Goal: Transaction & Acquisition: Purchase product/service

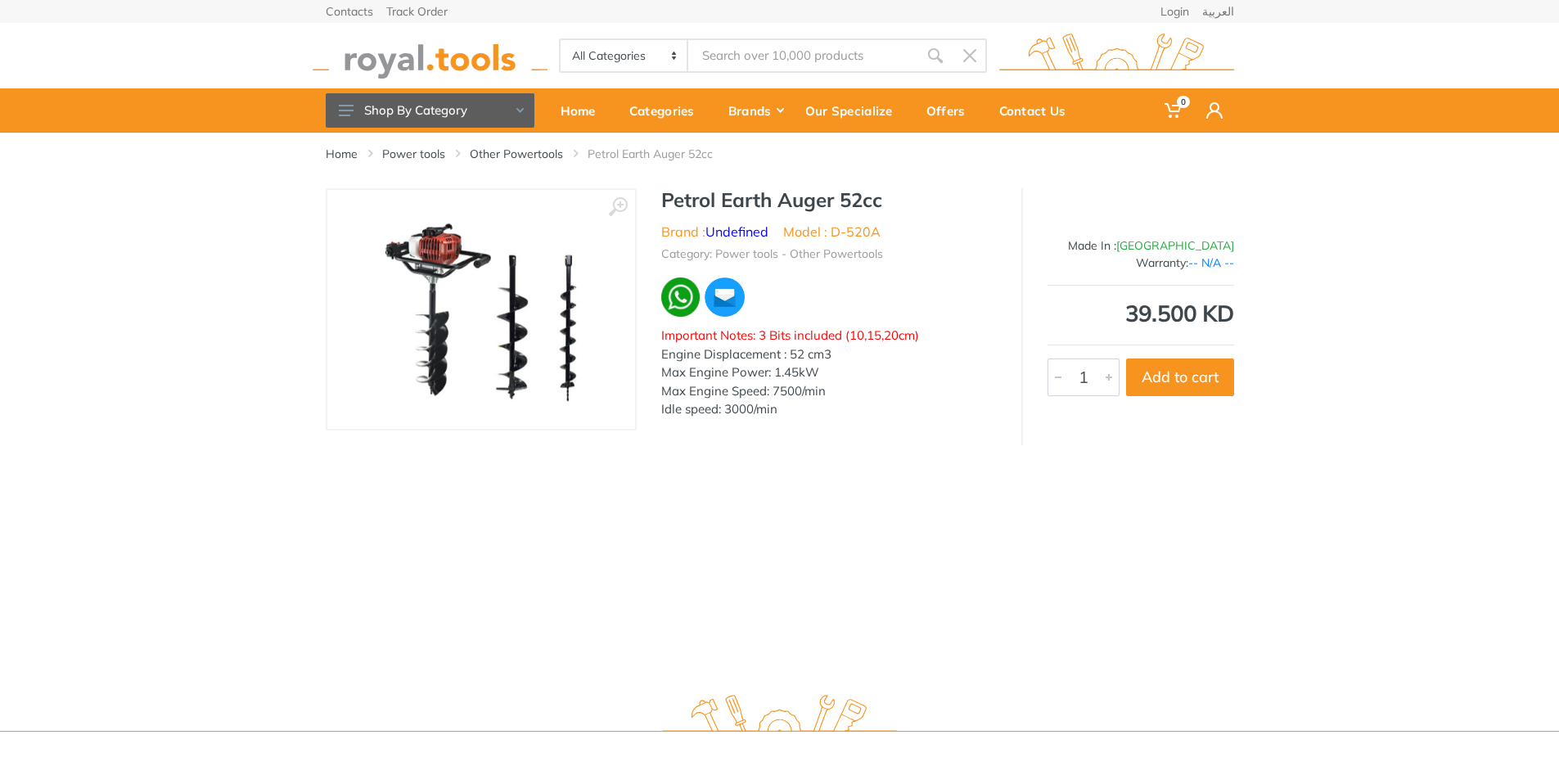
click at [436, 336] on img at bounding box center [480, 309] width 207 height 206
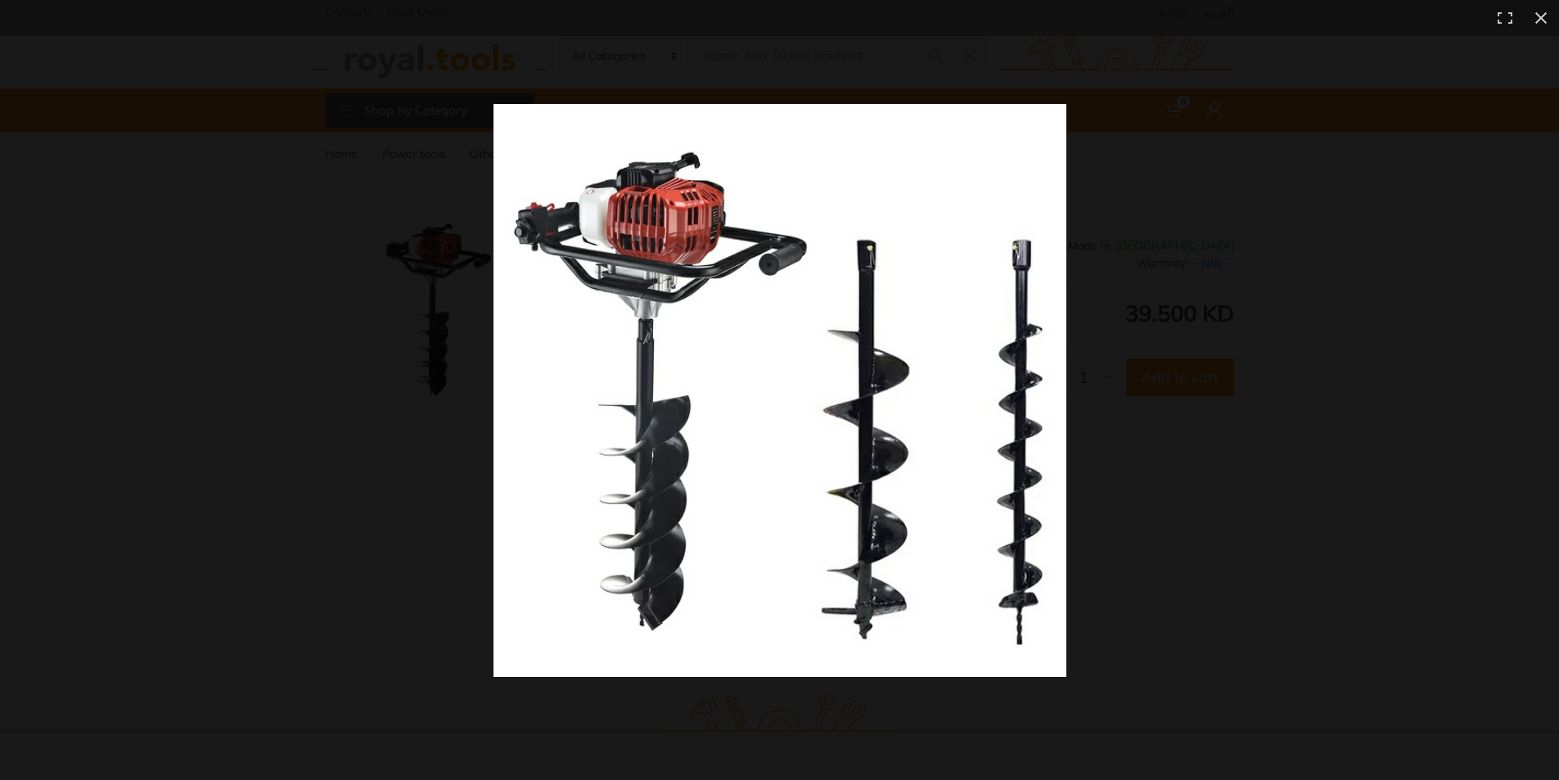
click at [655, 487] on img at bounding box center [780, 390] width 573 height 573
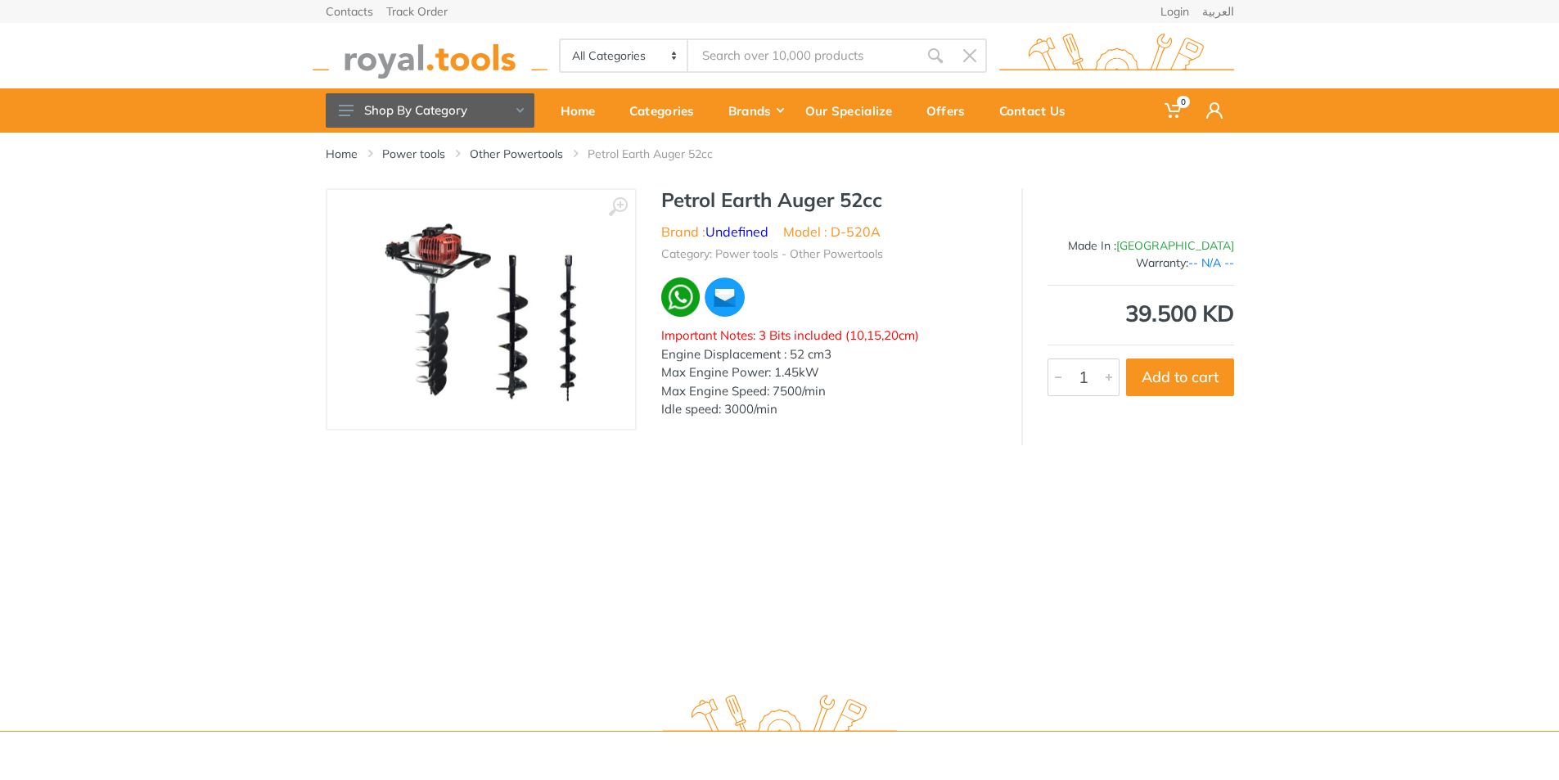
scroll to position [2, 0]
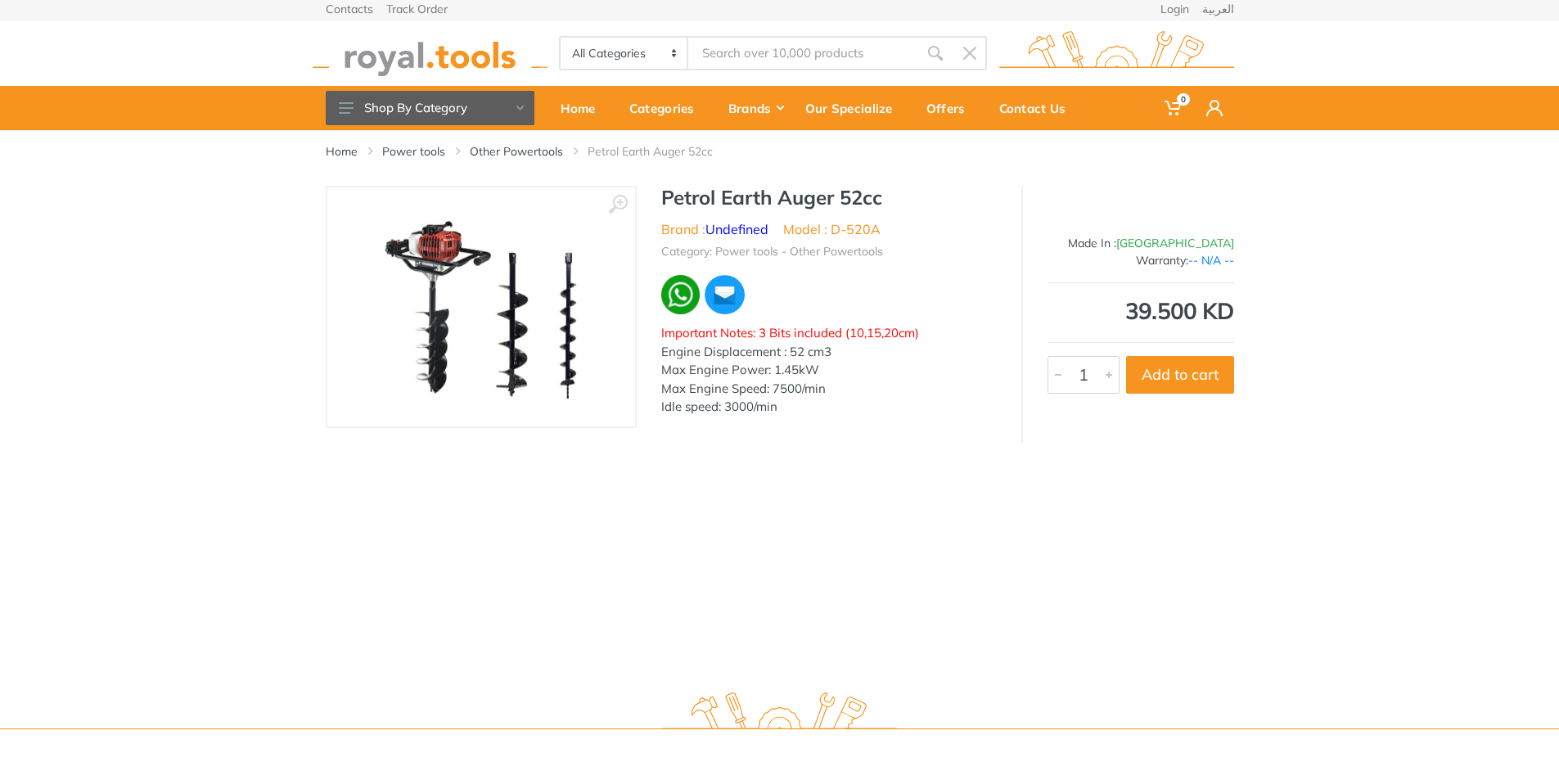
click at [426, 322] on img at bounding box center [480, 307] width 207 height 206
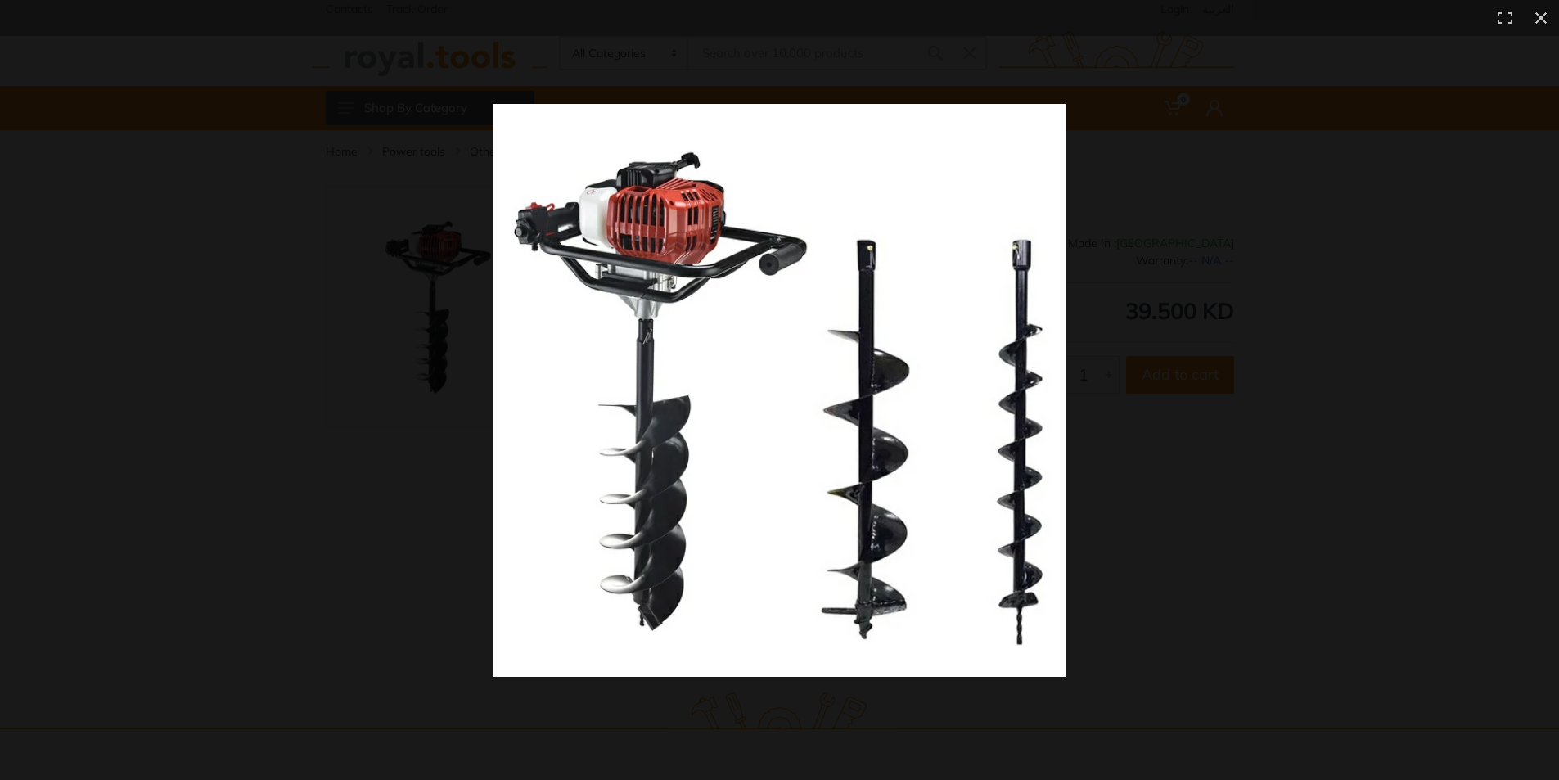
click at [661, 476] on img at bounding box center [780, 390] width 573 height 573
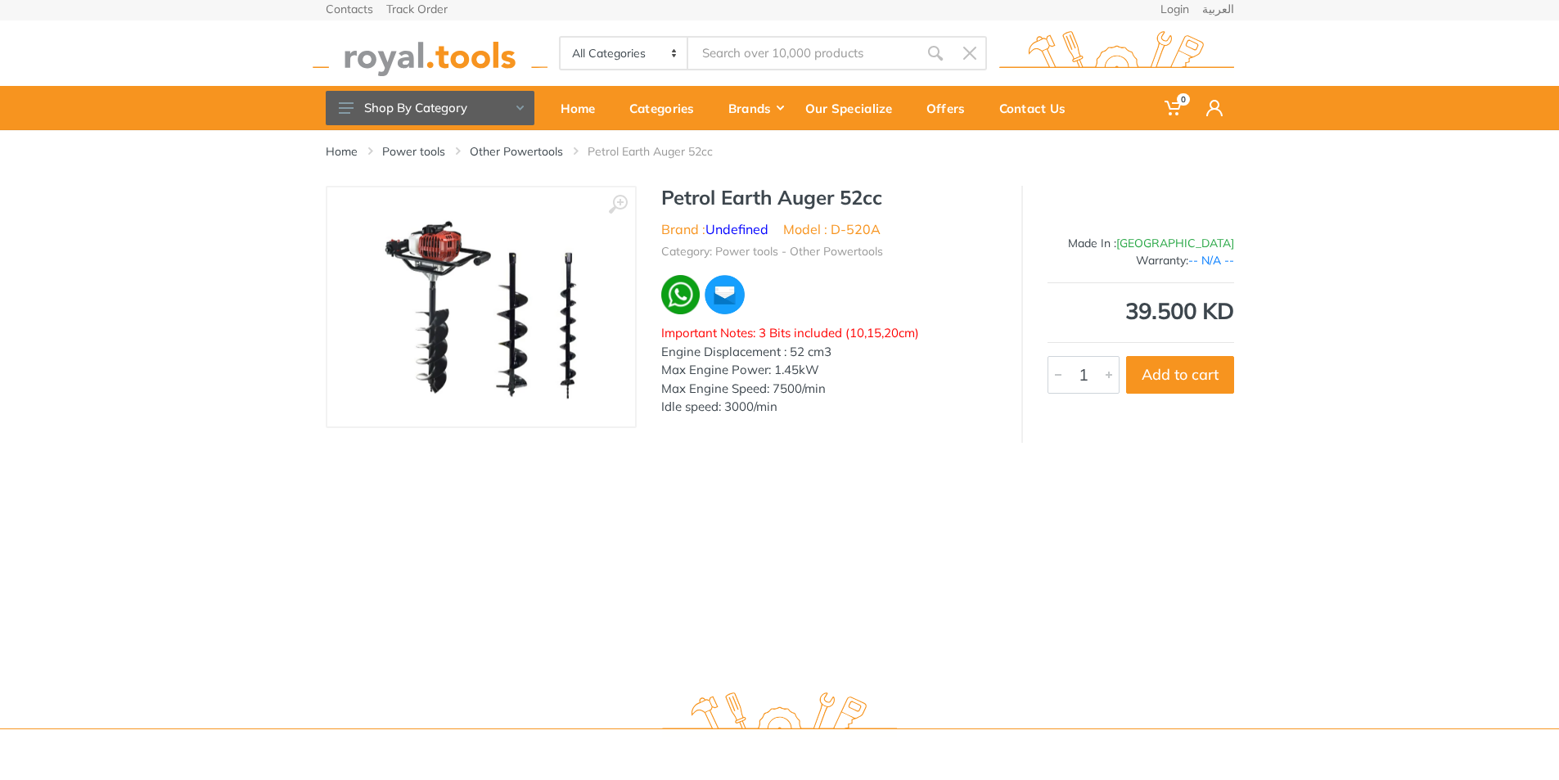
click at [440, 347] on img at bounding box center [480, 307] width 207 height 206
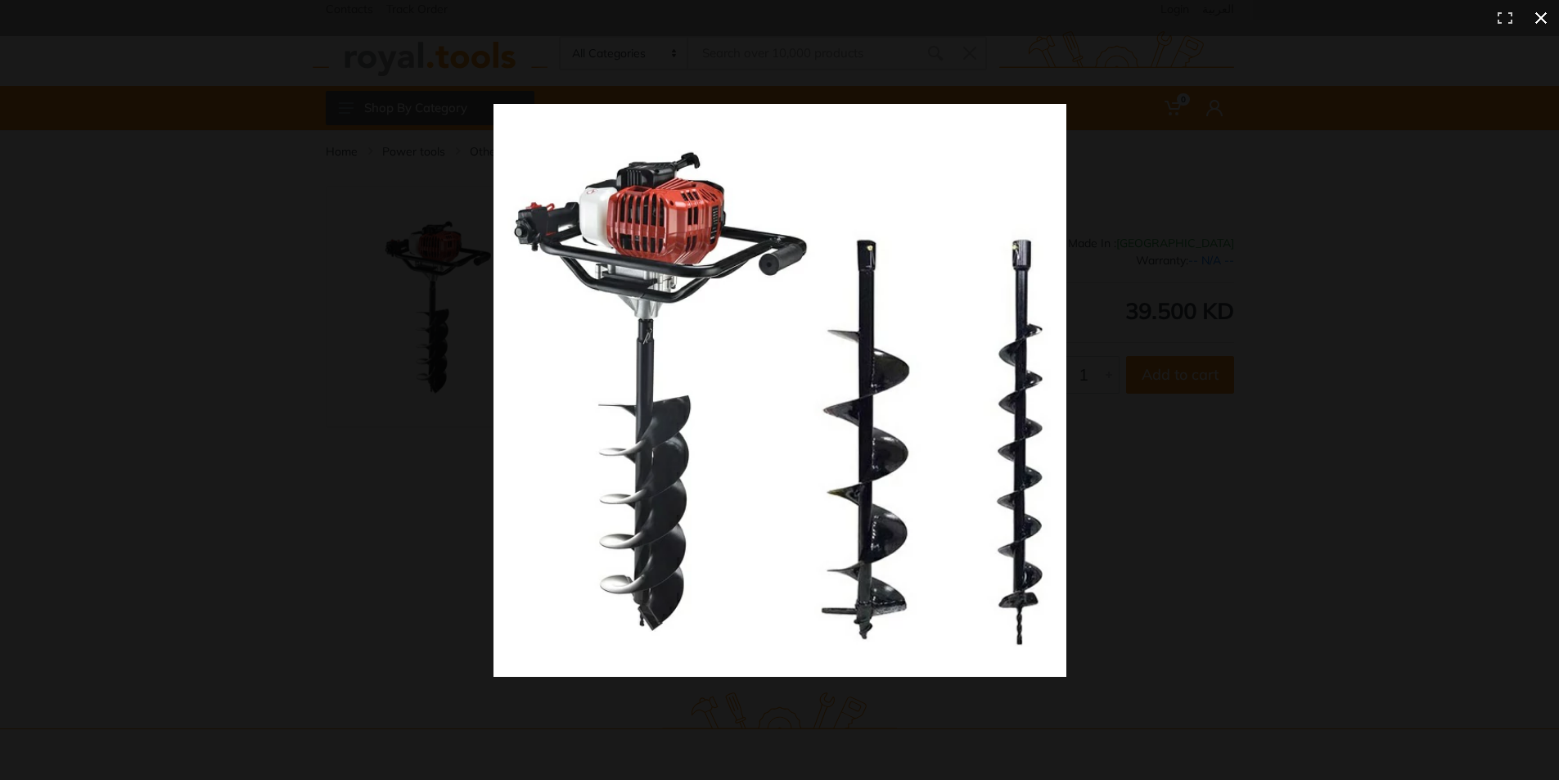
click at [1372, 431] on div at bounding box center [1125, 419] width 1262 height 631
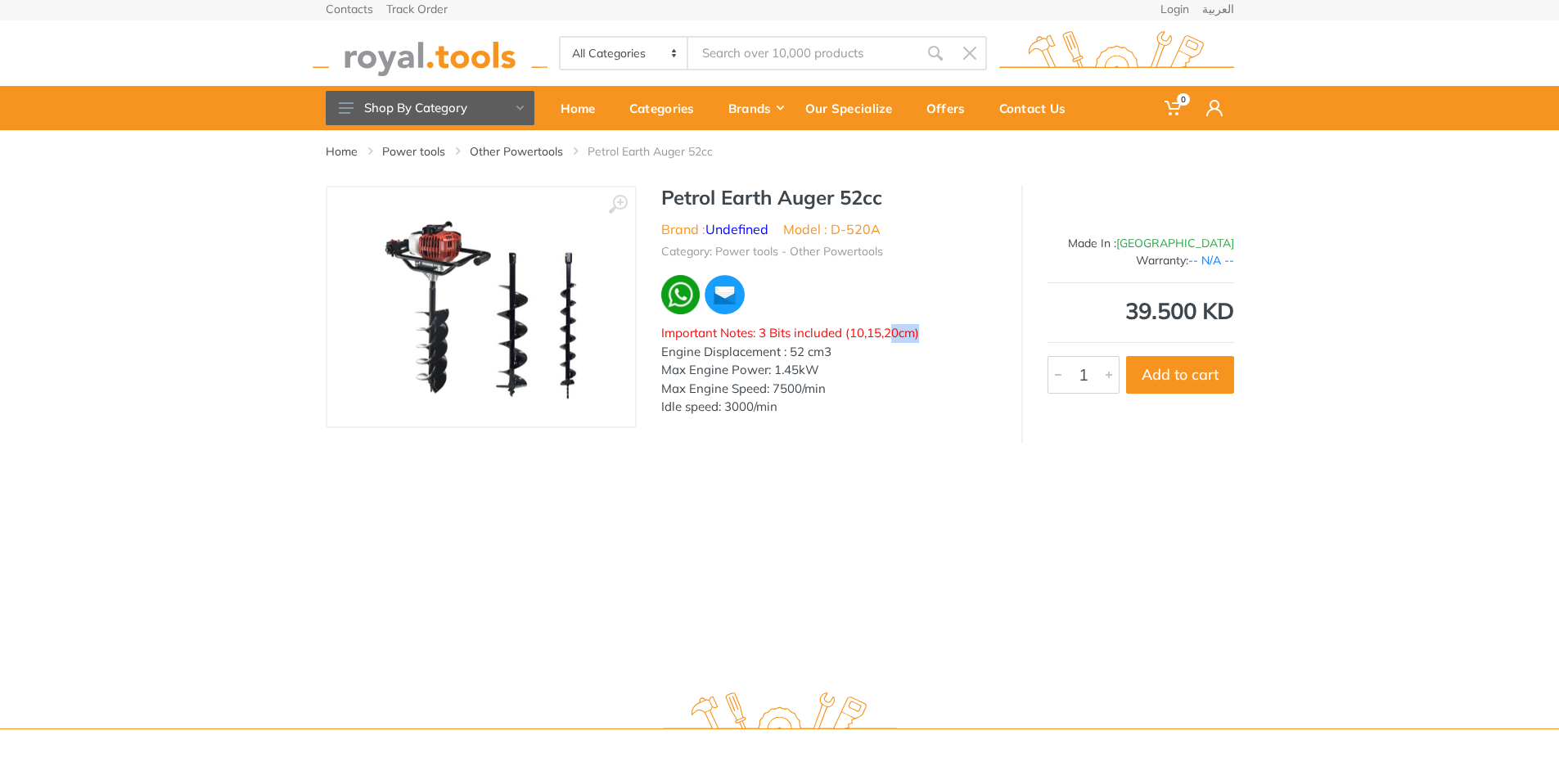
drag, startPoint x: 888, startPoint y: 332, endPoint x: 920, endPoint y: 336, distance: 32.1
click at [920, 336] on div "Important Notes: 3 Bits included (10,15,20cm) Engine Displacement : 52 cm3 Max …" at bounding box center [829, 370] width 336 height 92
click at [976, 405] on div "Important Notes: 3 Bits included (10,15,20cm) Engine Displacement : 52 cm3 Max …" at bounding box center [829, 370] width 336 height 92
click at [1044, 115] on div "Contact Us" at bounding box center [1038, 108] width 101 height 34
click at [1034, 109] on div "Contact Us" at bounding box center [1038, 108] width 101 height 34
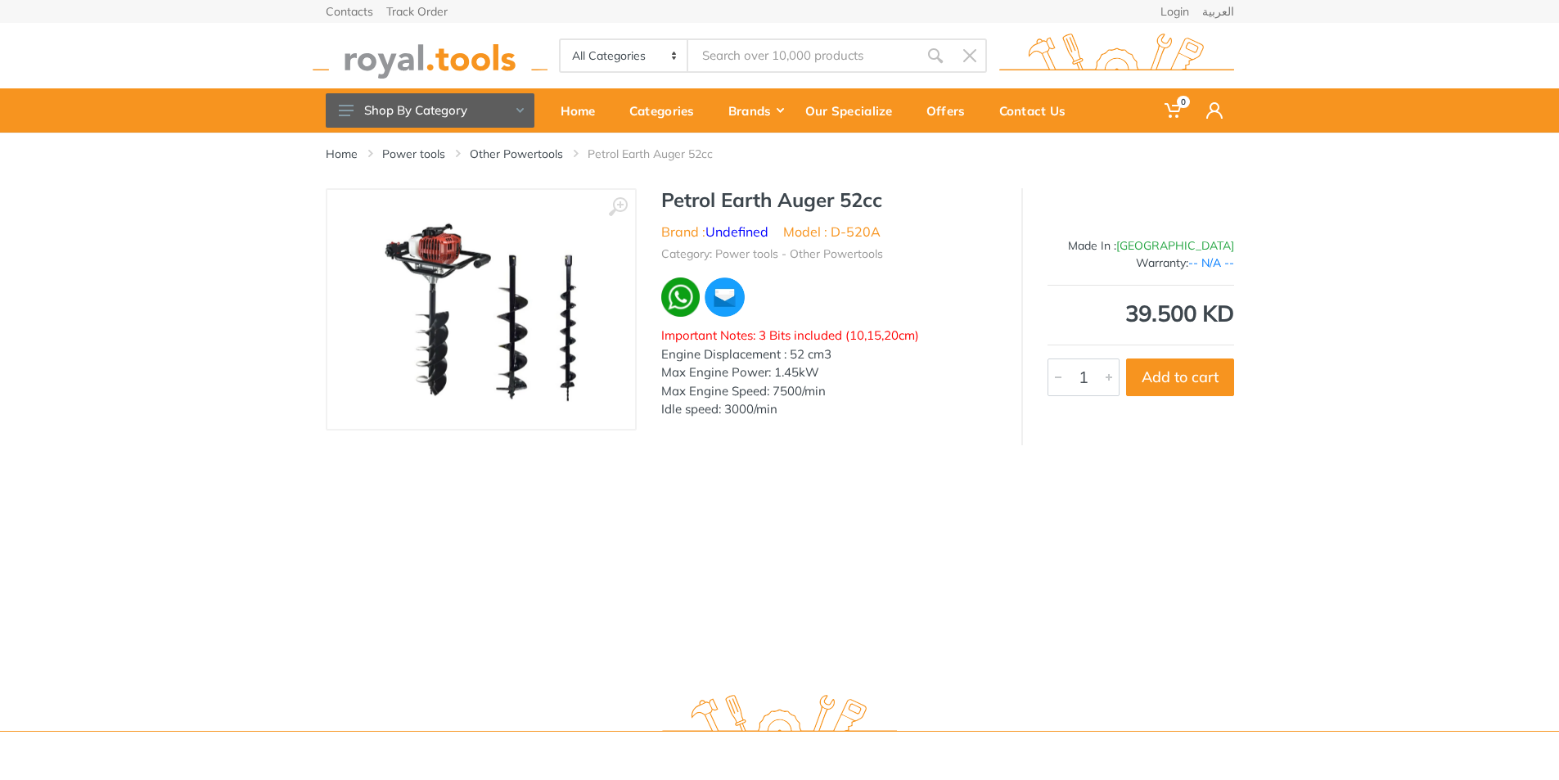
click at [510, 340] on img at bounding box center [480, 309] width 207 height 206
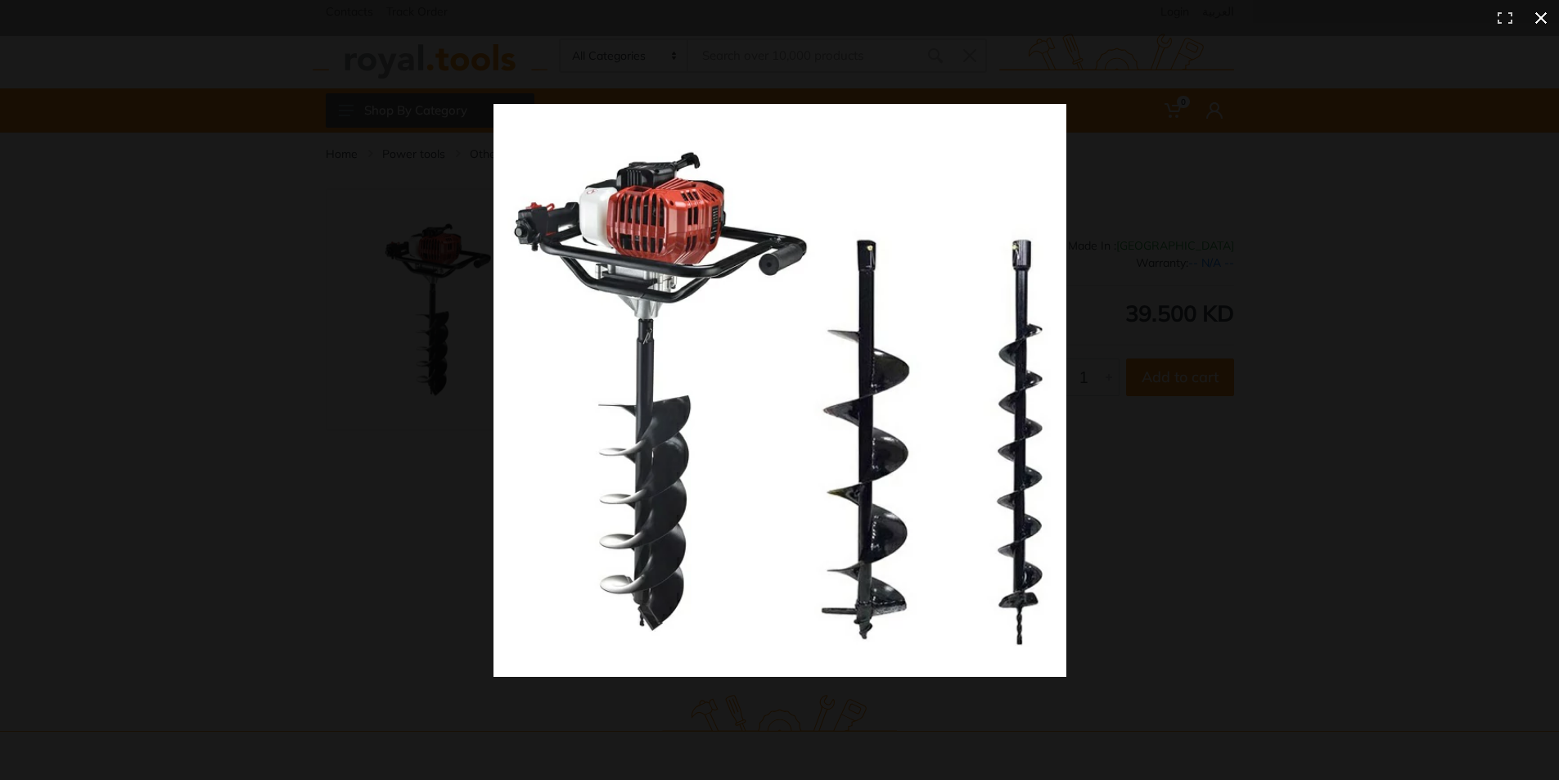
click at [1539, 23] on button at bounding box center [1541, 18] width 36 height 36
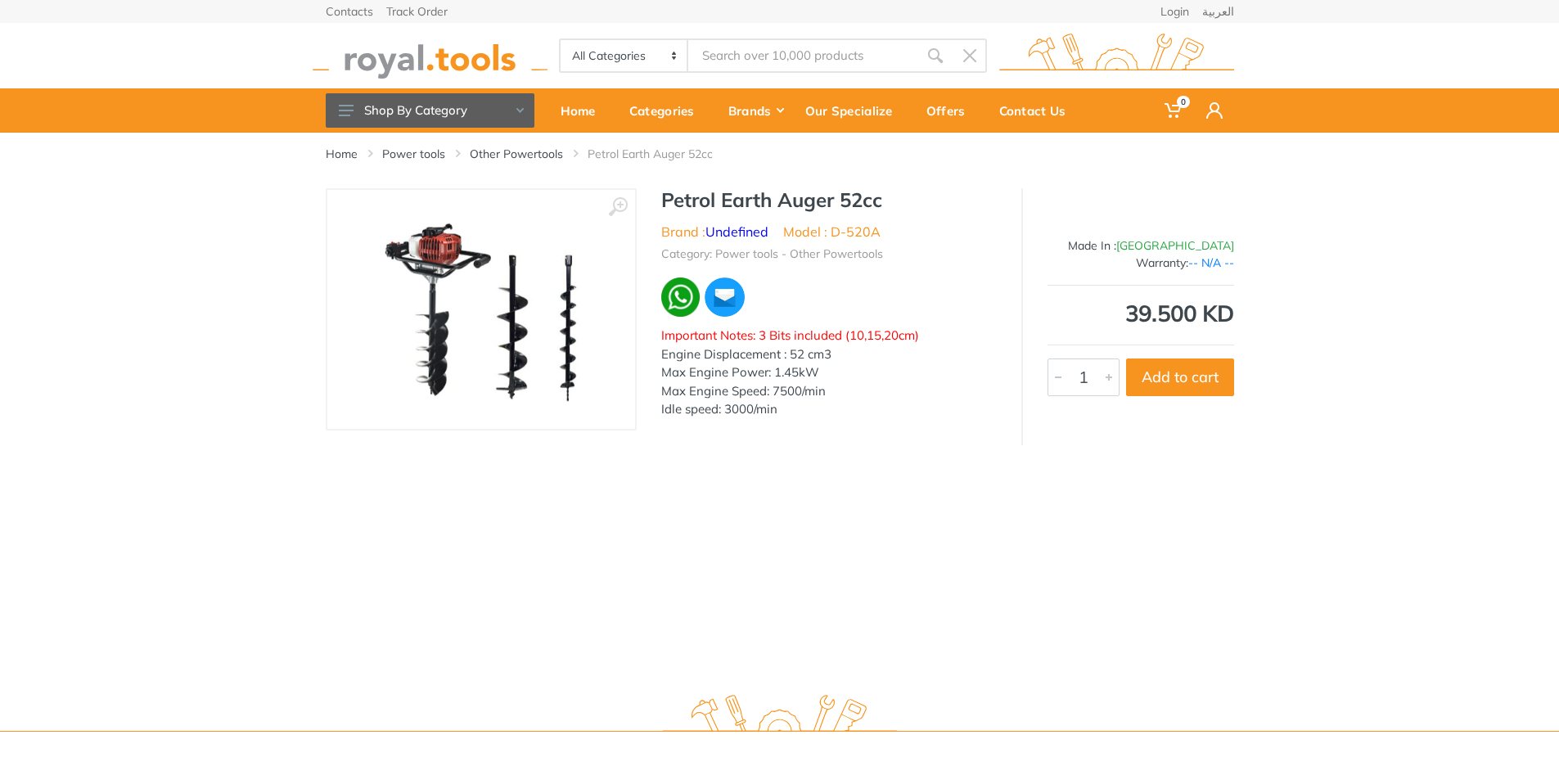
click at [515, 322] on img at bounding box center [480, 309] width 207 height 206
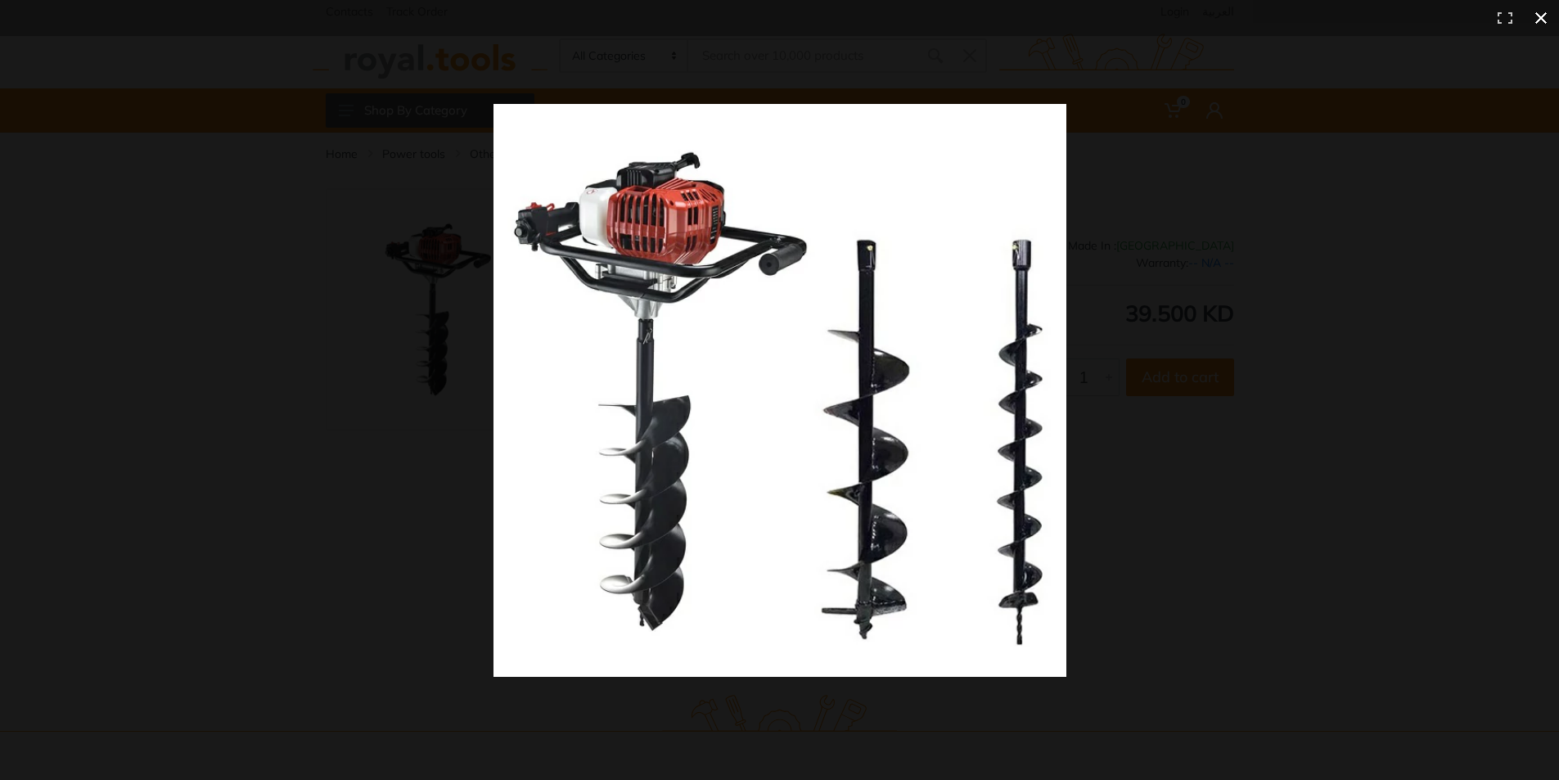
click at [1449, 297] on div at bounding box center [1125, 419] width 1262 height 631
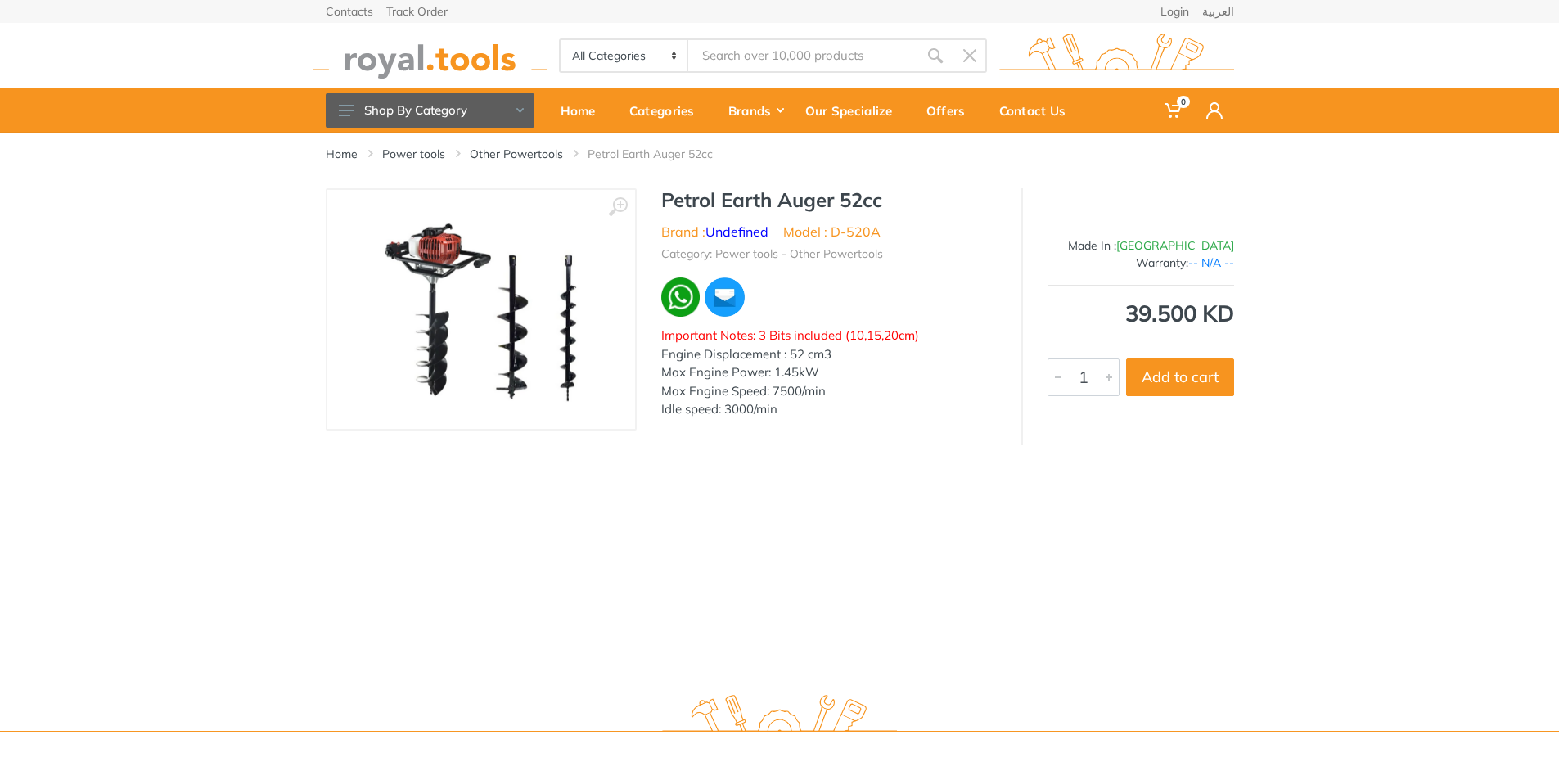
click at [1338, 429] on div "‹ › Petrol Earth Auger 52cc Brand : Undefined China" at bounding box center [779, 316] width 1559 height 257
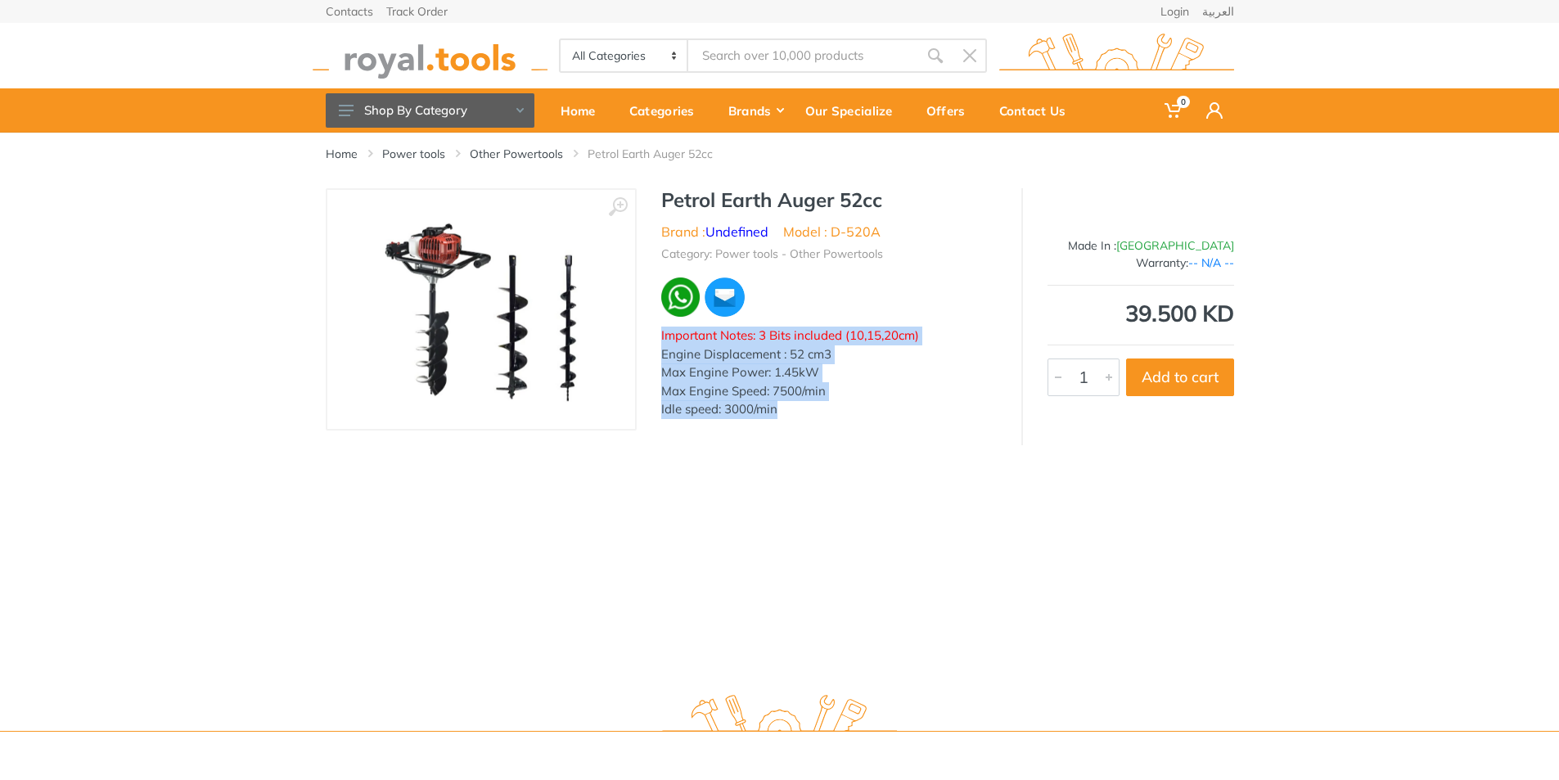
drag, startPoint x: 661, startPoint y: 340, endPoint x: 793, endPoint y: 436, distance: 163.6
click at [778, 426] on div "Petrol Earth Auger 52cc Brand : Undefined Model : D-520A Category: Power tools …" at bounding box center [829, 308] width 385 height 241
click at [783, 502] on div "Home Power tools Other Powertools Petrol Earth Auger 52cc 1" at bounding box center [779, 406] width 1559 height 546
click at [688, 492] on div "Home Power tools Other Powertools Petrol Earth Auger 52cc 1" at bounding box center [779, 406] width 1559 height 546
click at [913, 519] on div "Home Power tools Other Powertools Petrol Earth Auger 52cc 1" at bounding box center [779, 406] width 1559 height 546
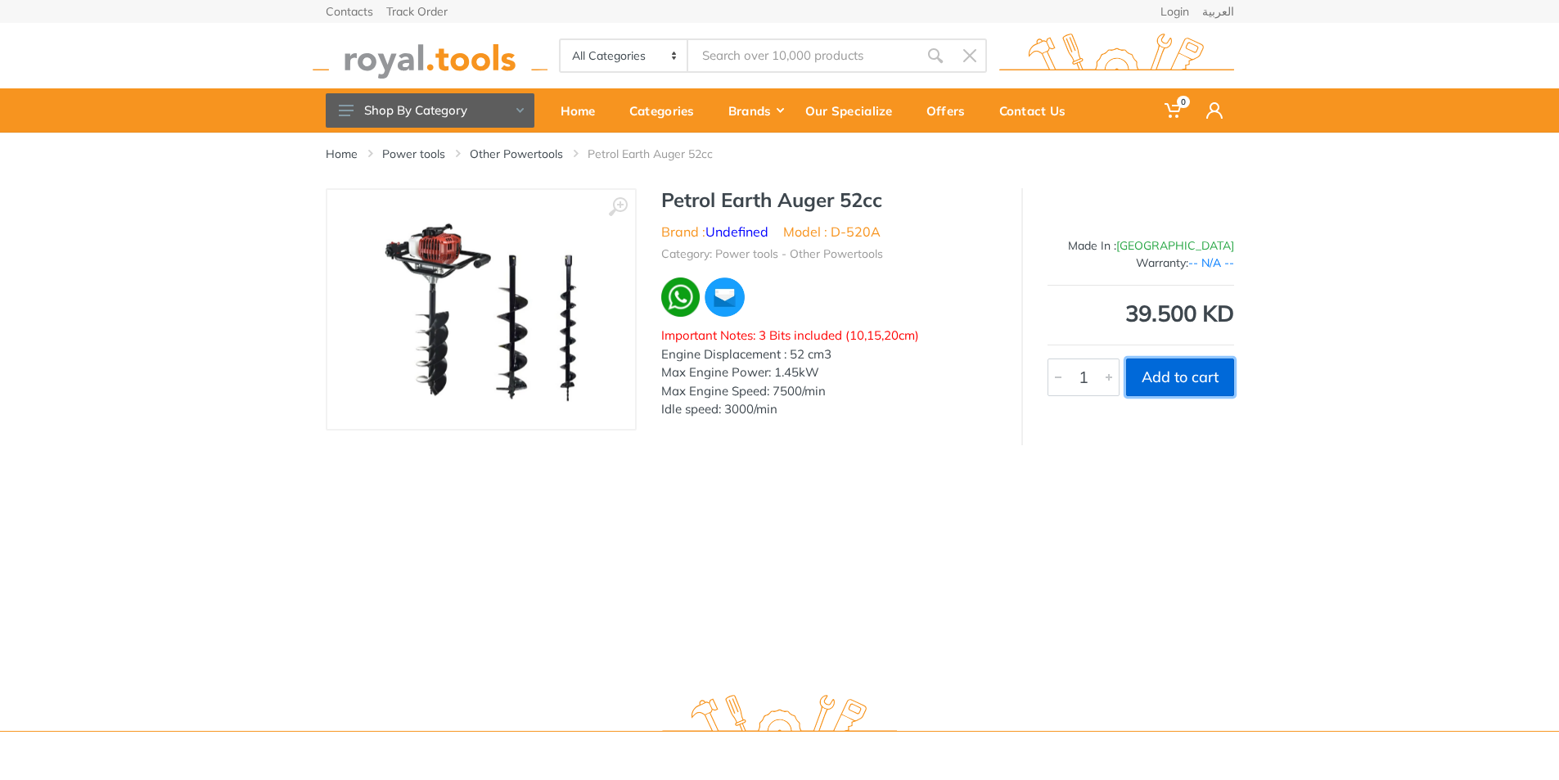
click at [1169, 388] on button "Add to cart" at bounding box center [1180, 377] width 108 height 38
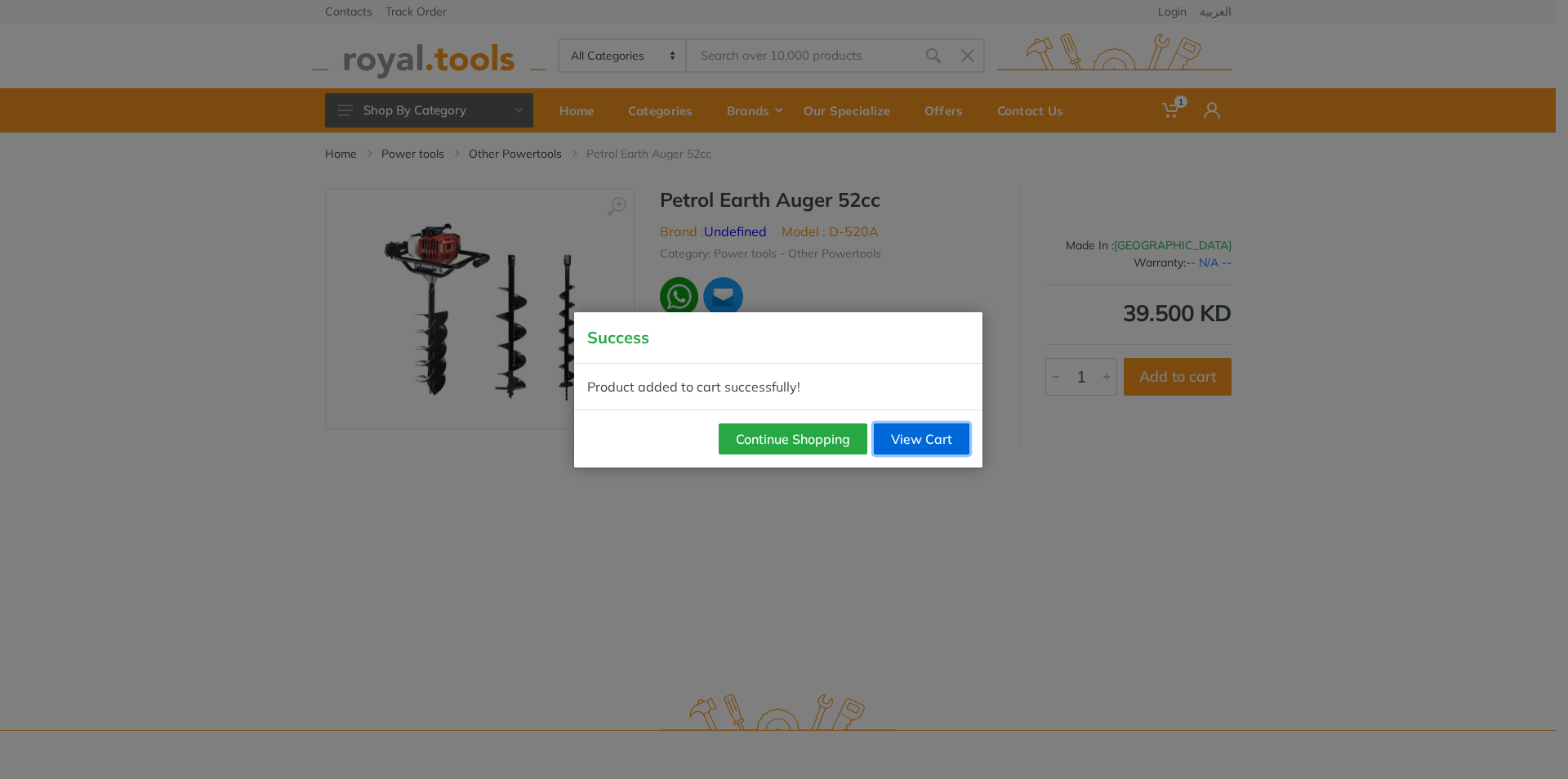
click at [920, 440] on link "View Cart" at bounding box center [922, 438] width 96 height 31
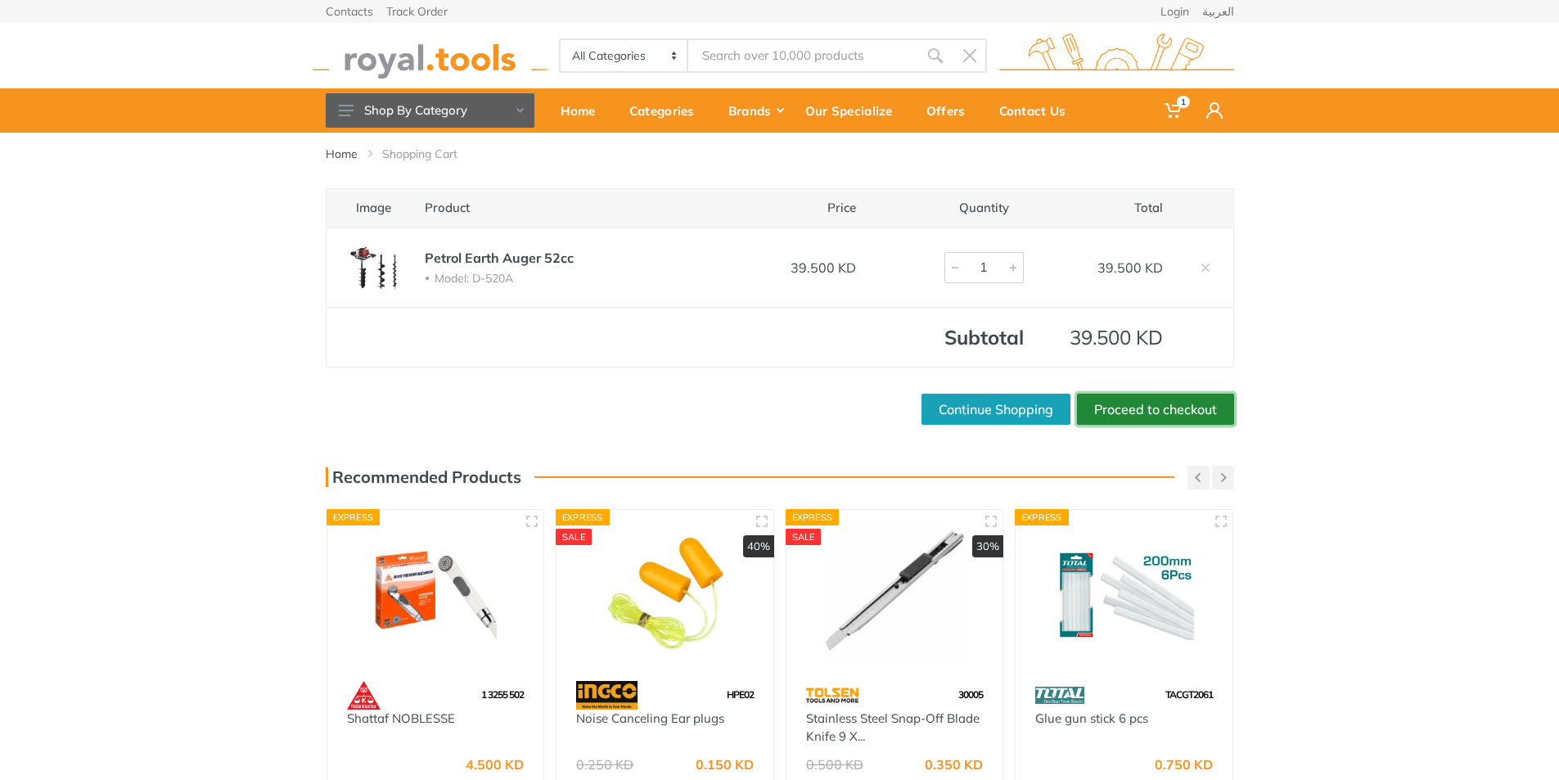
click at [1123, 419] on link "Proceed to checkout" at bounding box center [1155, 409] width 157 height 31
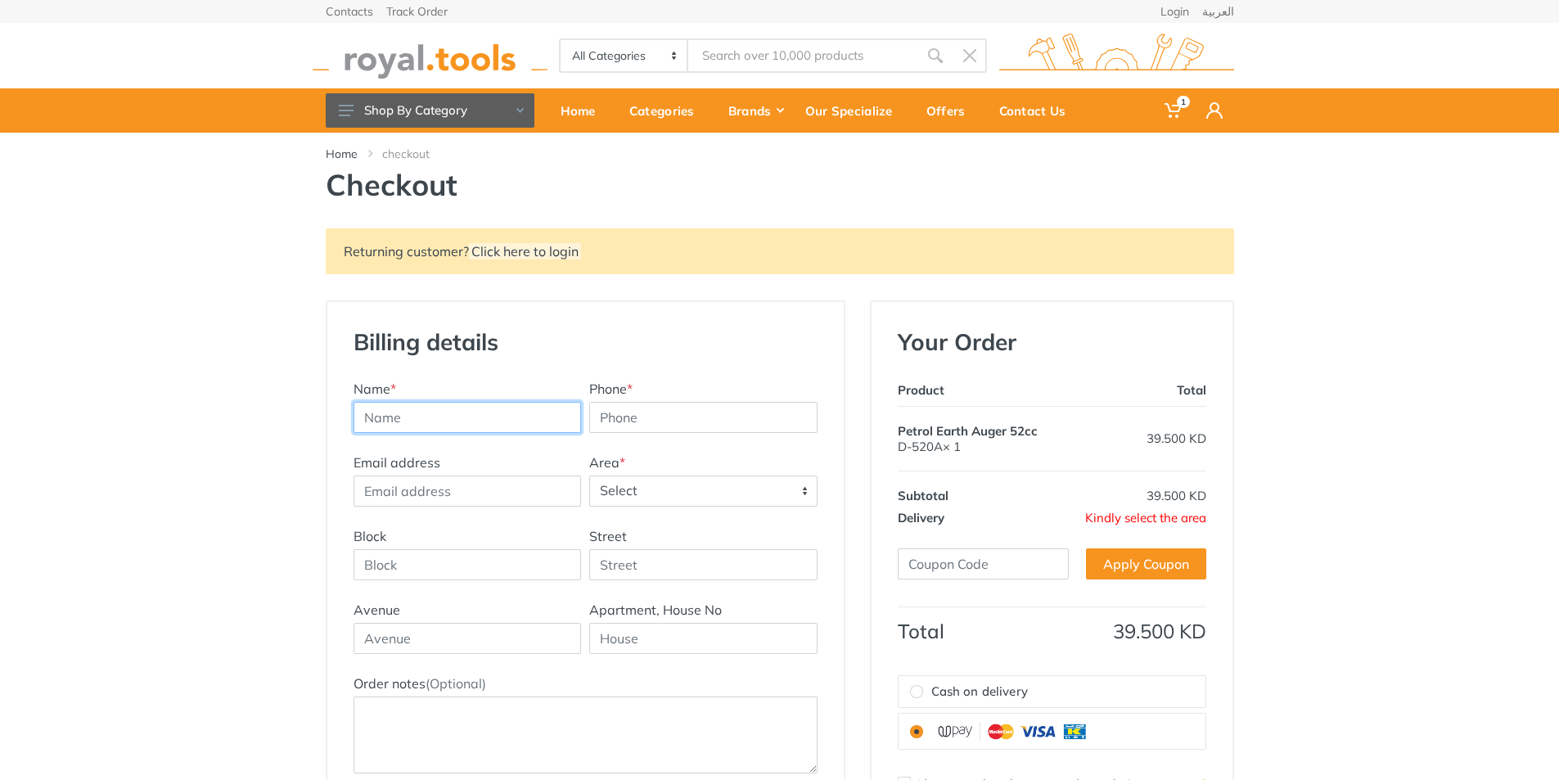
click at [439, 415] on input "text" at bounding box center [468, 417] width 228 height 31
type input "[PERSON_NAME]"
type input "94444636"
type input "Jobyits@gmail.com"
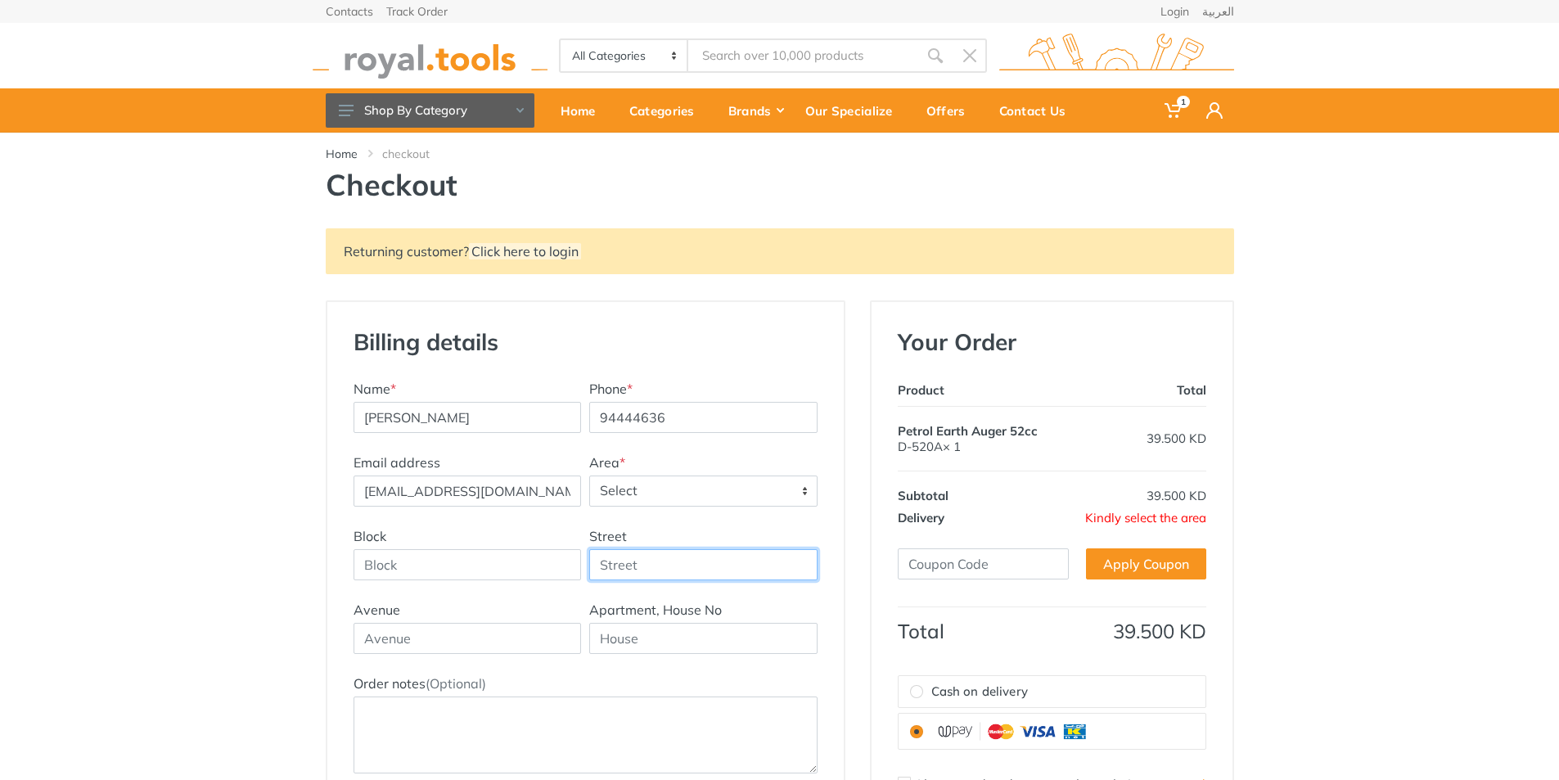
type input "KWI 819704, 182-21 150th Avenue"
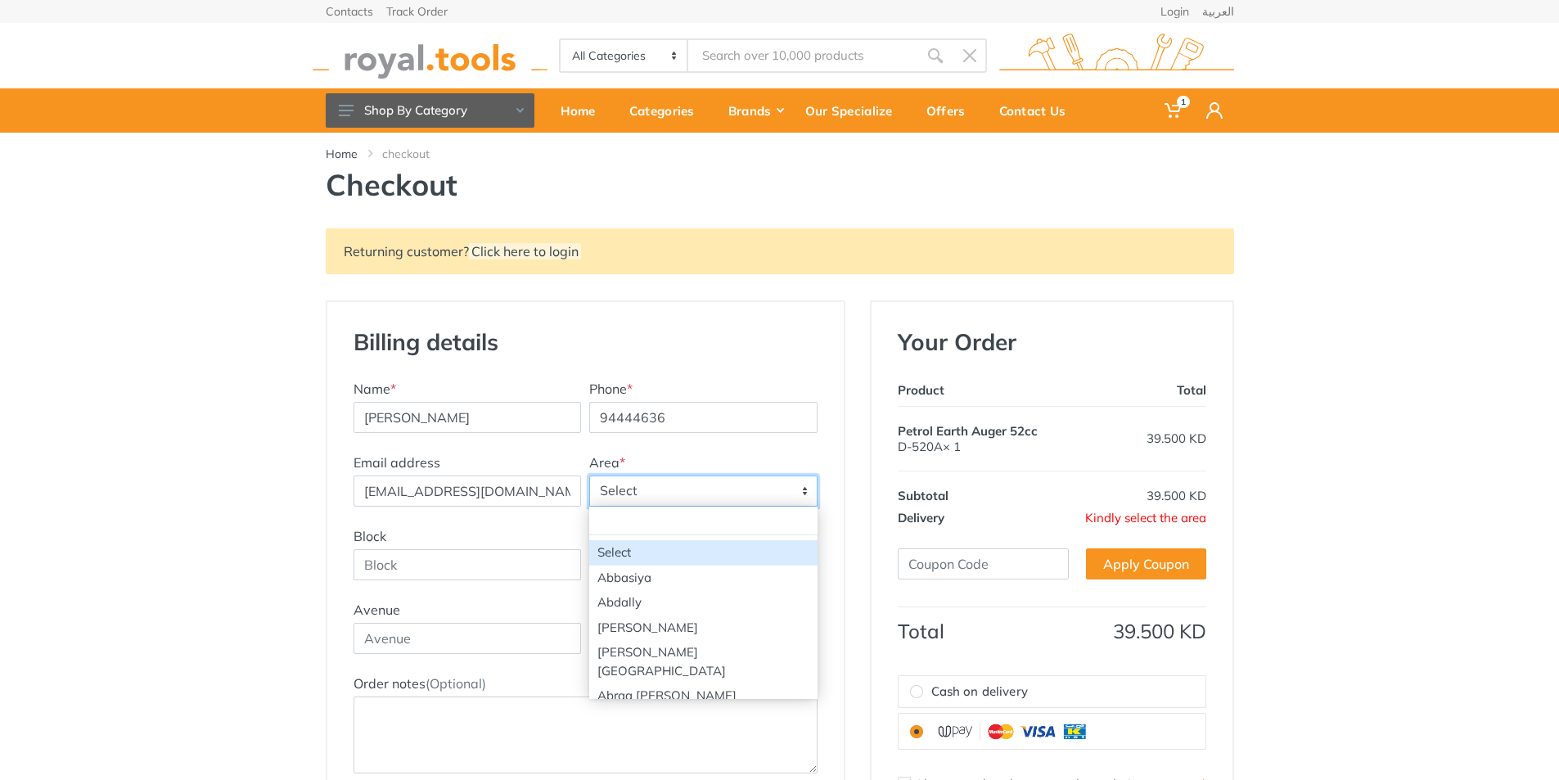
click at [722, 497] on span "Select" at bounding box center [703, 490] width 227 height 29
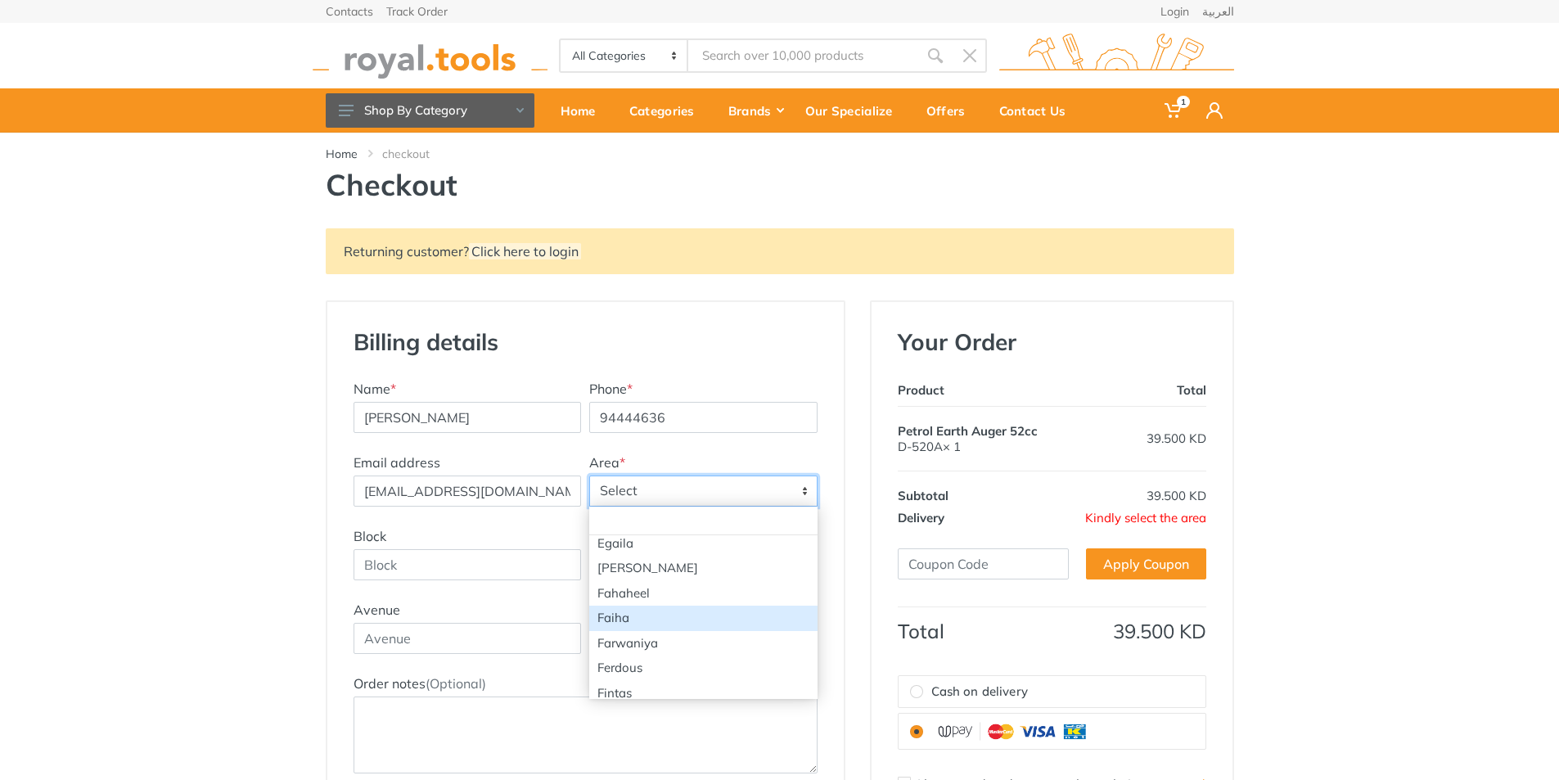
scroll to position [905, 0]
select select "88"
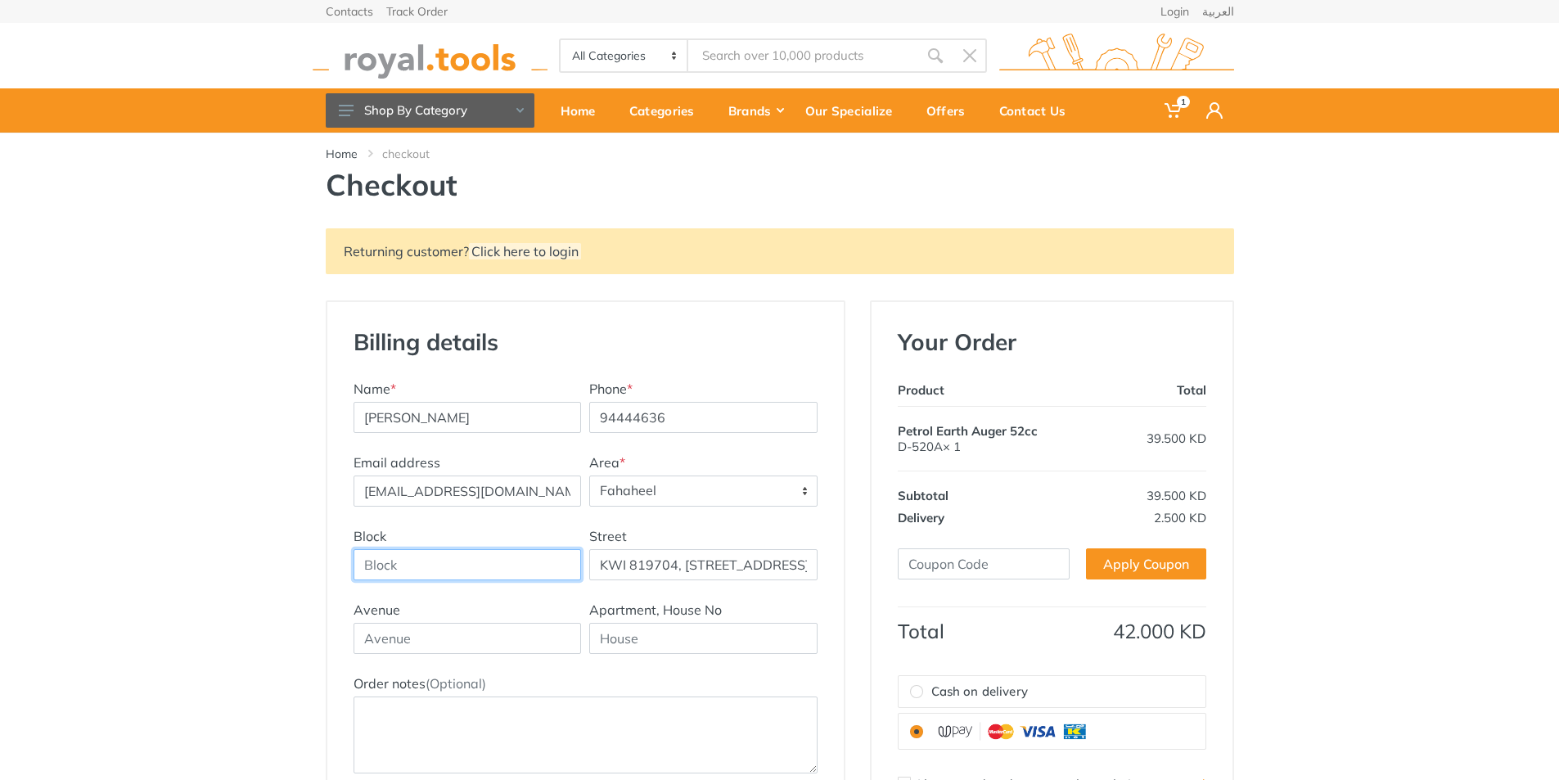
click at [471, 572] on input "Block" at bounding box center [468, 564] width 228 height 31
type input "11"
drag, startPoint x: 597, startPoint y: 562, endPoint x: 877, endPoint y: 557, distance: 280.0
click at [877, 557] on div "Returning customer? Click here to login Billing details New Address Name * [PER…" at bounding box center [779, 583] width 933 height 711
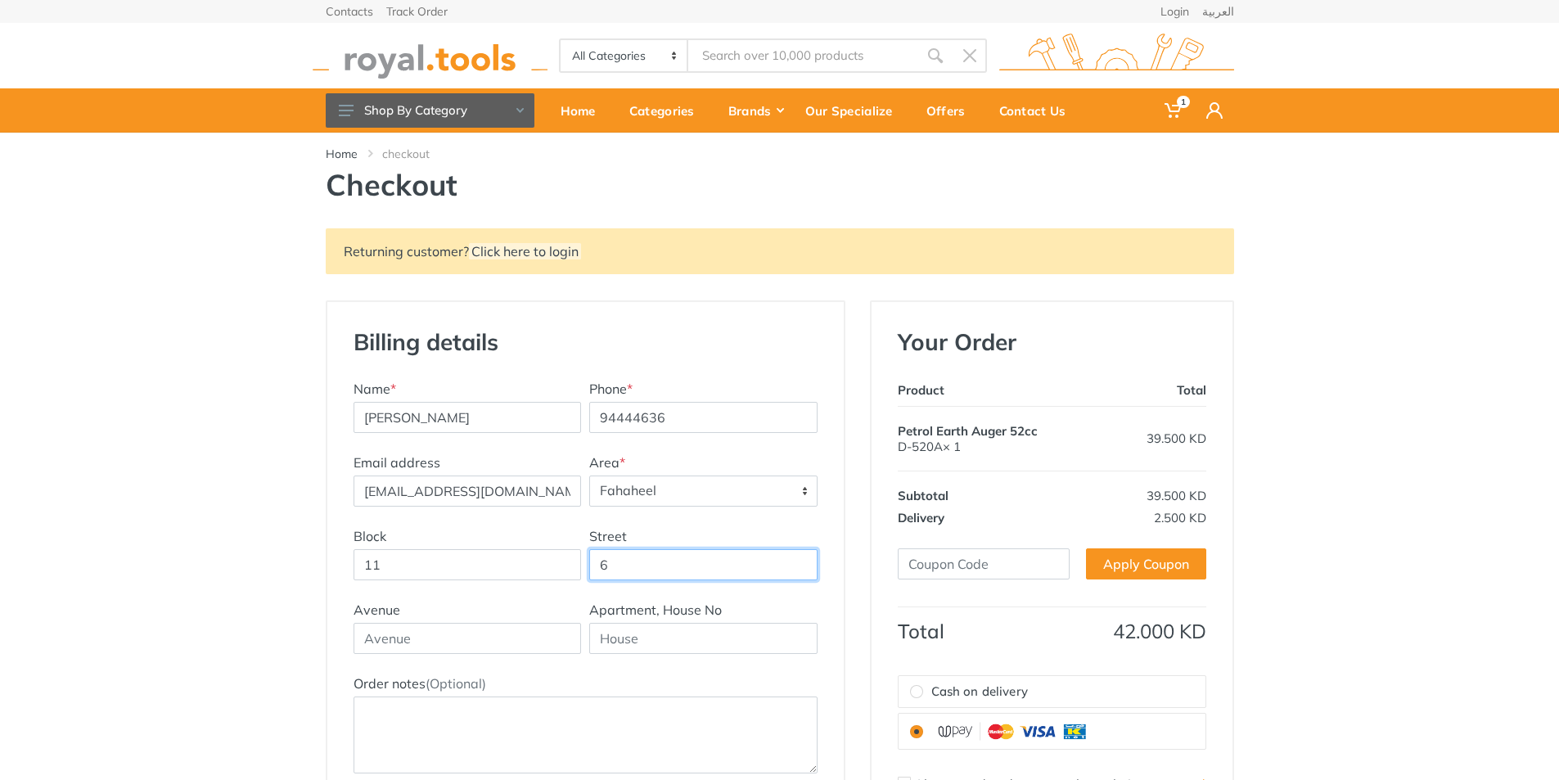
scroll to position [0, 0]
type input "63"
click at [443, 647] on input "text" at bounding box center [468, 638] width 228 height 31
click at [650, 644] on input "text" at bounding box center [703, 638] width 228 height 31
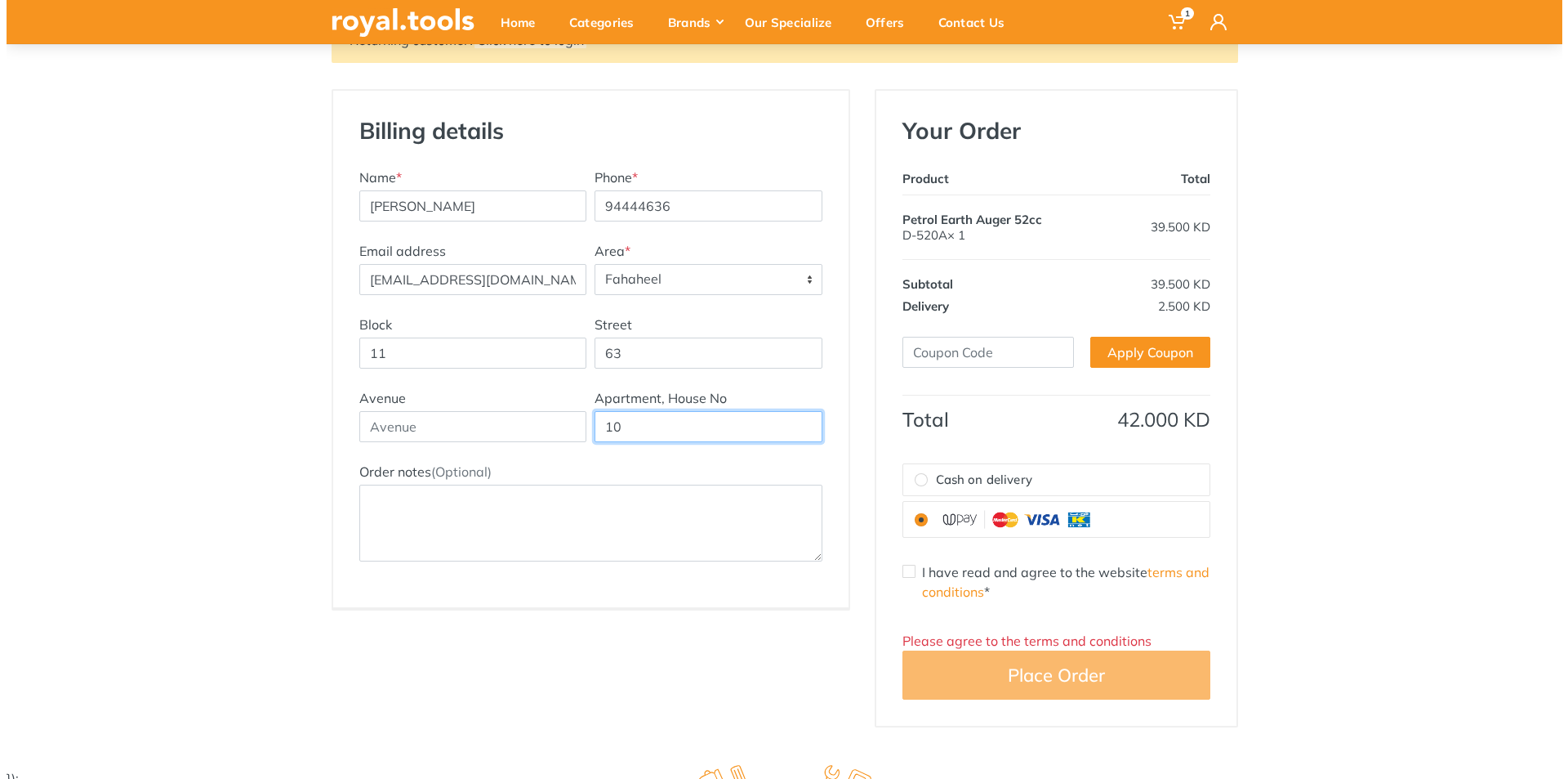
scroll to position [225, 0]
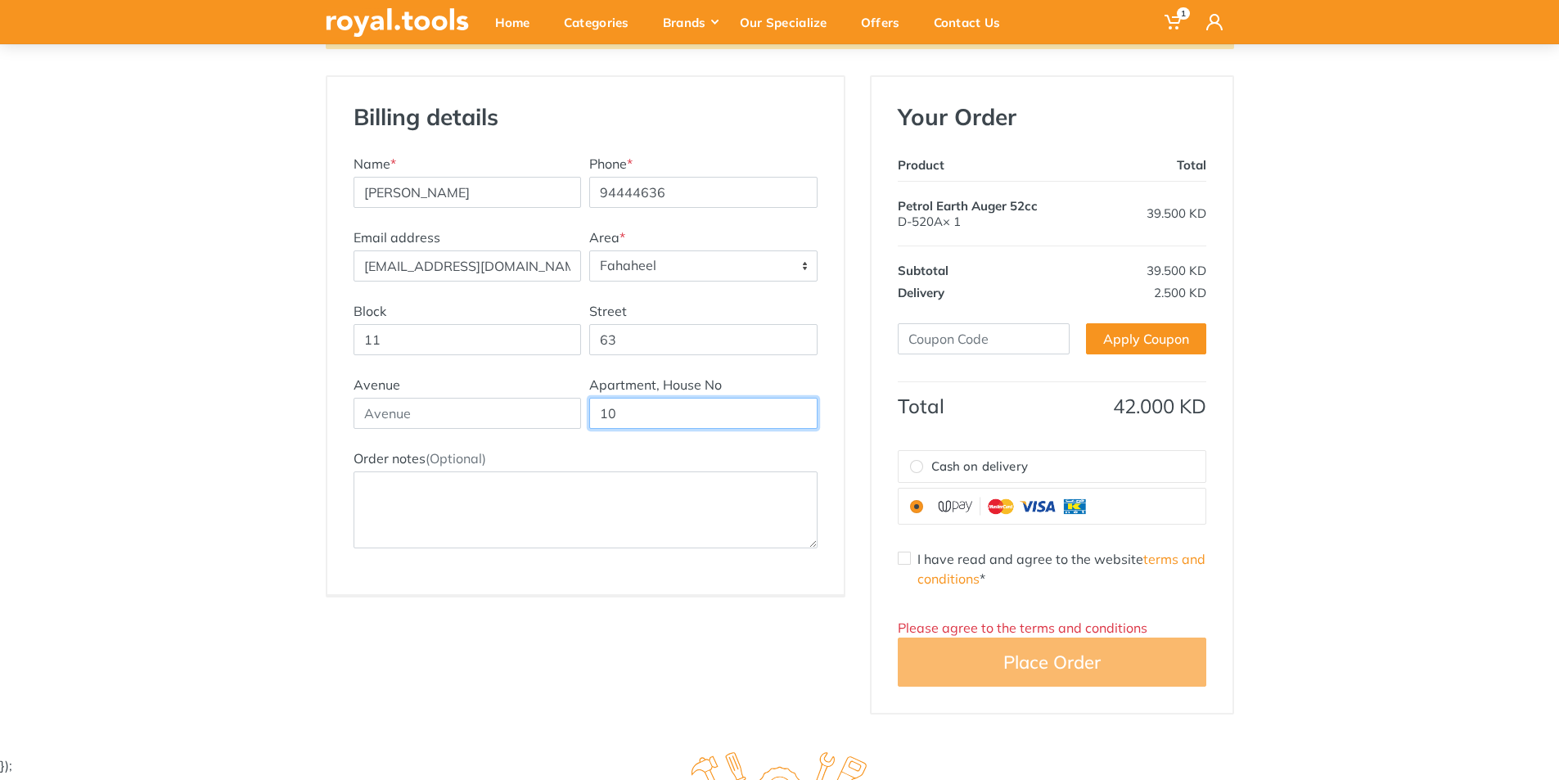
type input "10"
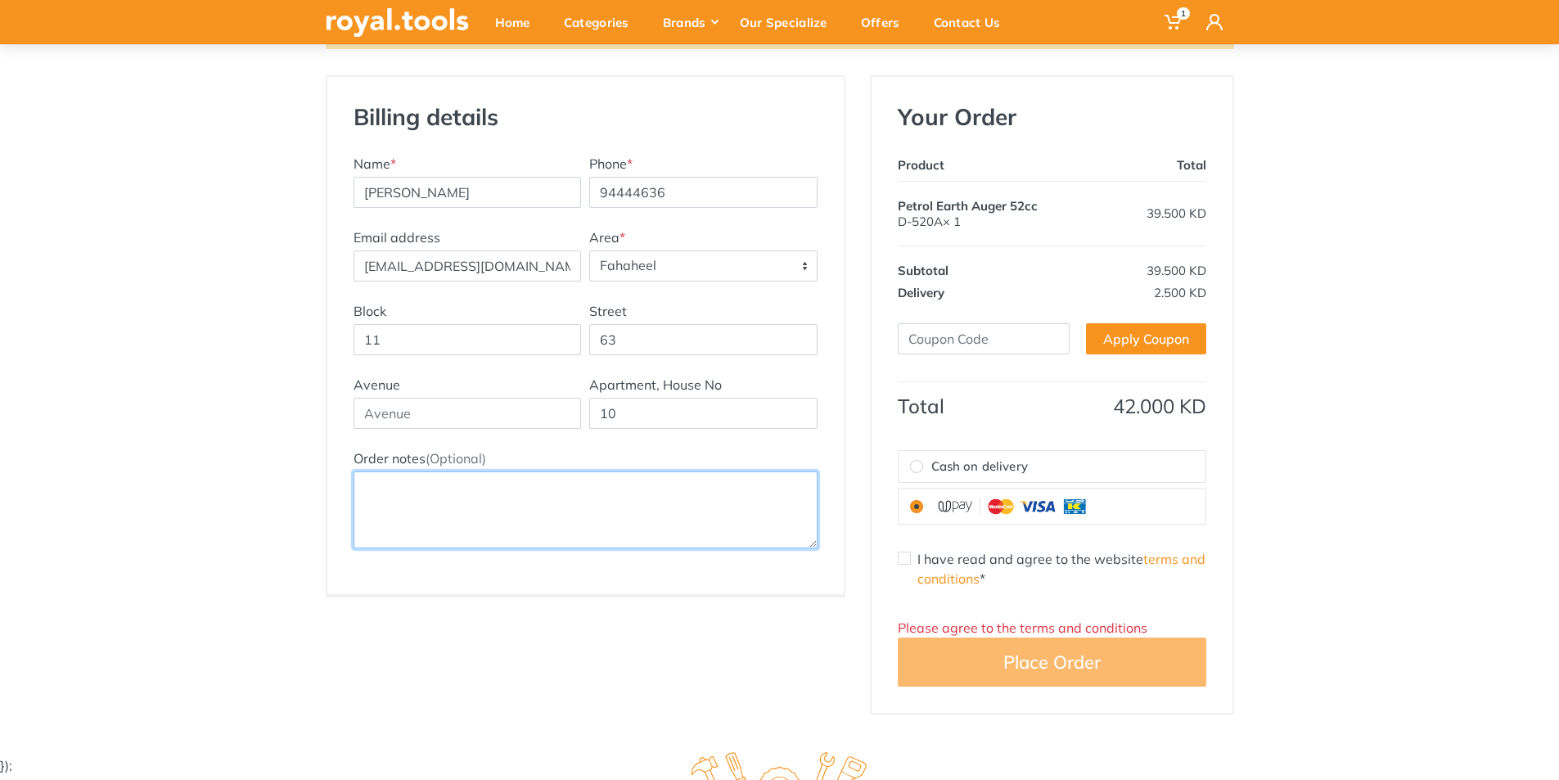
click at [618, 507] on textarea "Order notes (Optional)" at bounding box center [586, 509] width 464 height 77
type textarea "need today"
click at [911, 570] on div "I have read and agree to the website terms and conditions *" at bounding box center [1052, 568] width 309 height 39
click at [905, 558] on input "I have read and agree to the website terms and conditions *" at bounding box center [904, 558] width 13 height 13
checkbox input "true"
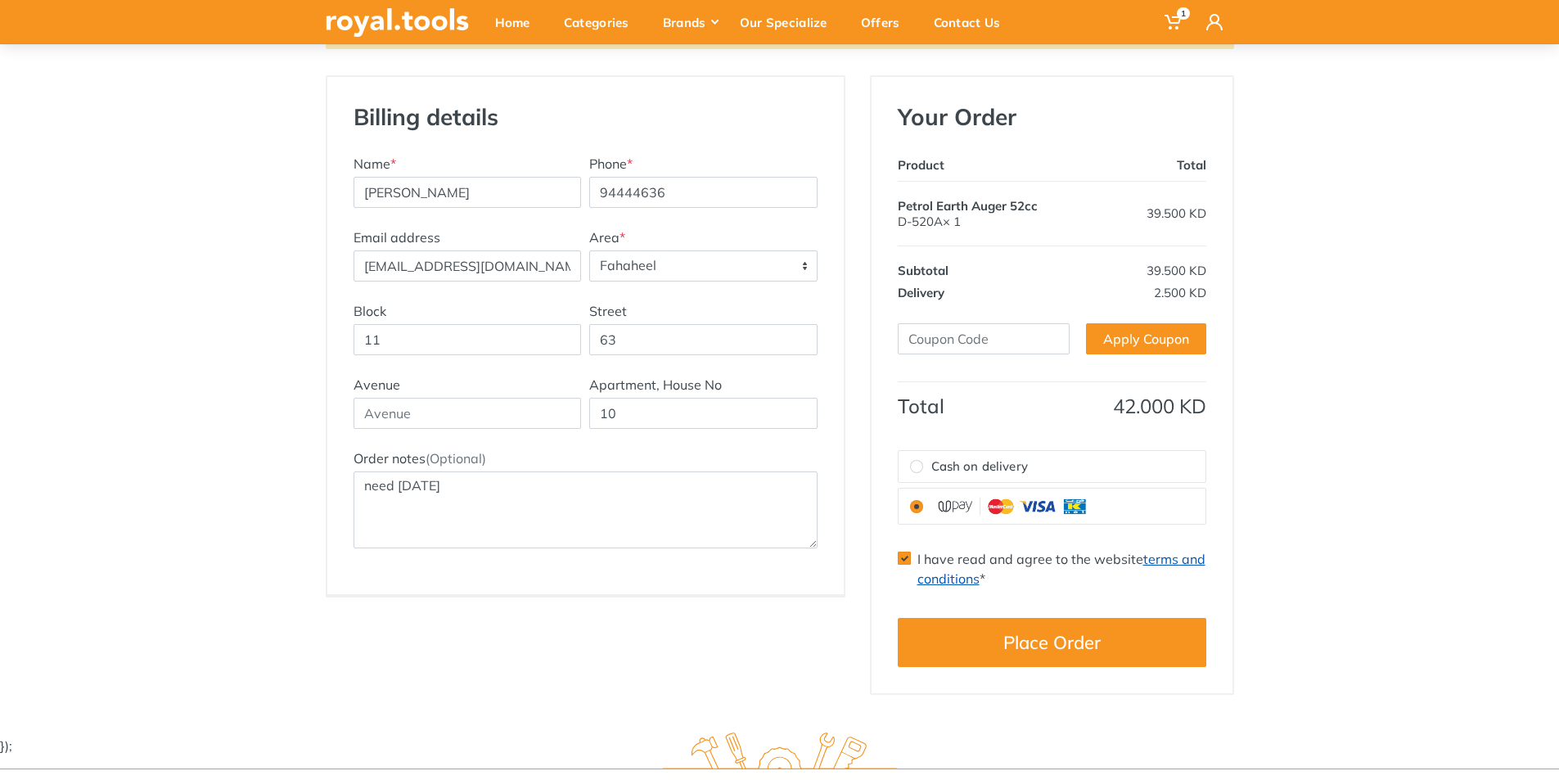
click at [1165, 562] on link "terms and conditions" at bounding box center [1062, 569] width 288 height 36
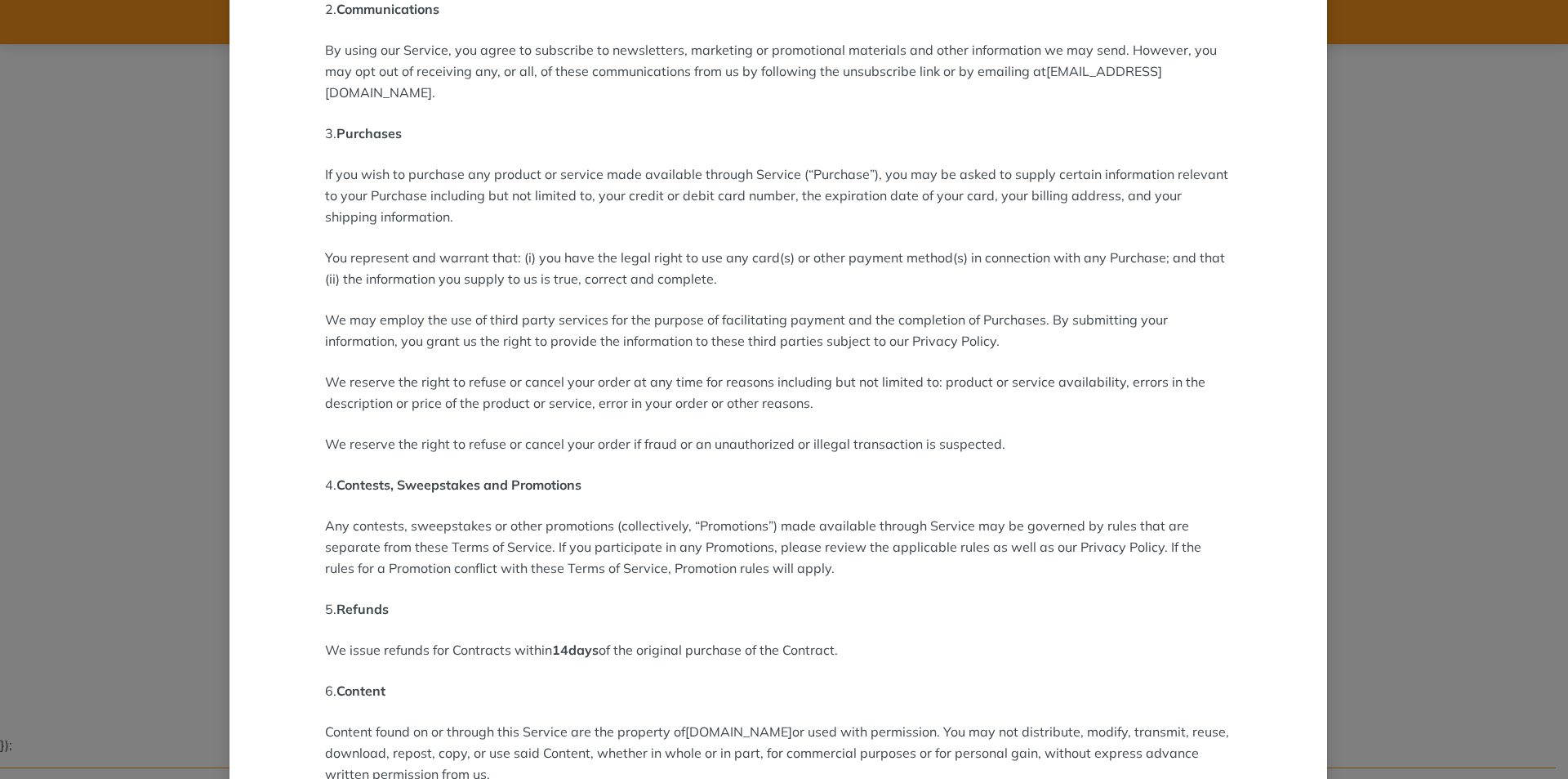
scroll to position [0, 0]
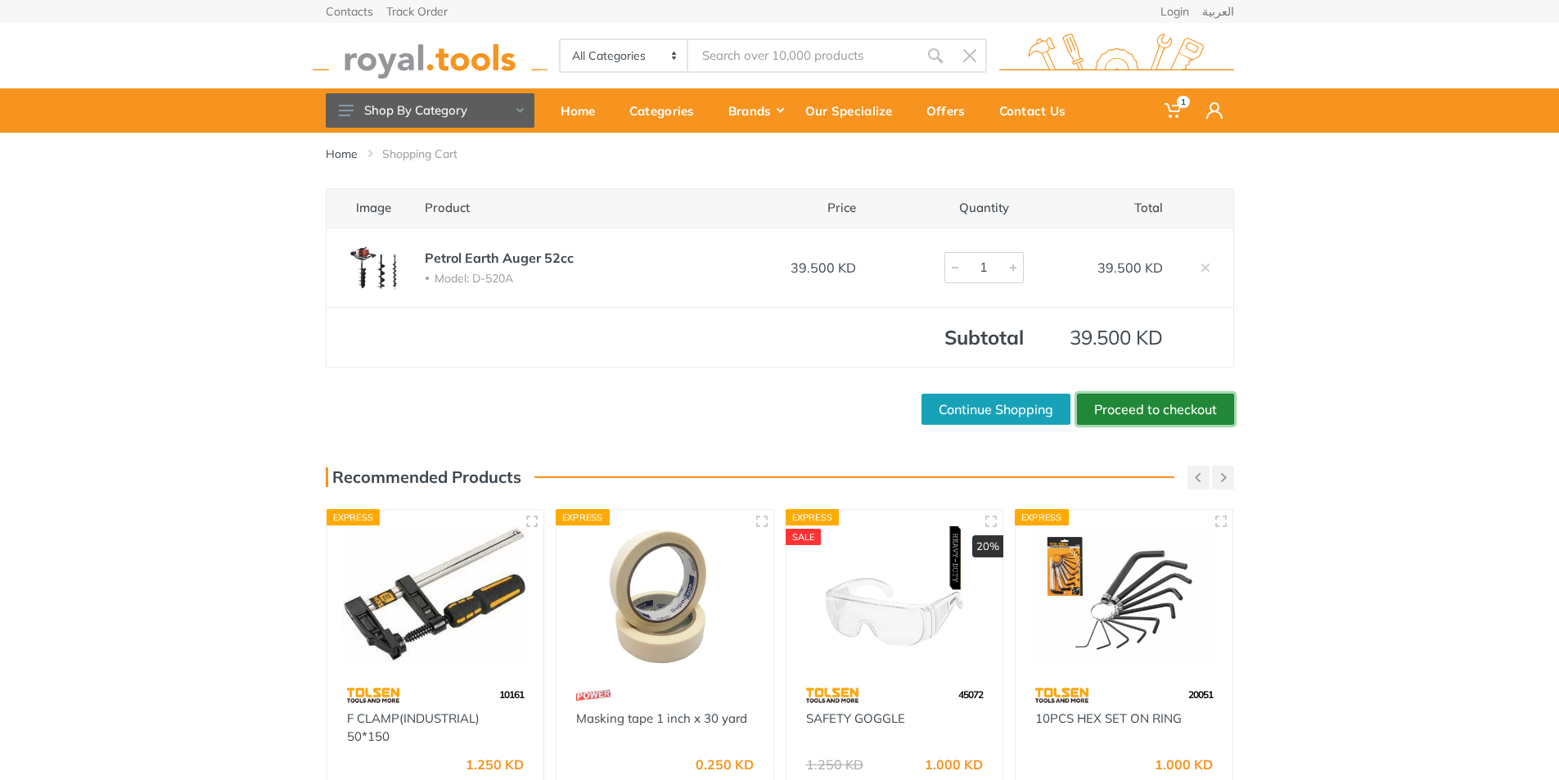
click at [1140, 407] on link "Proceed to checkout" at bounding box center [1155, 409] width 157 height 31
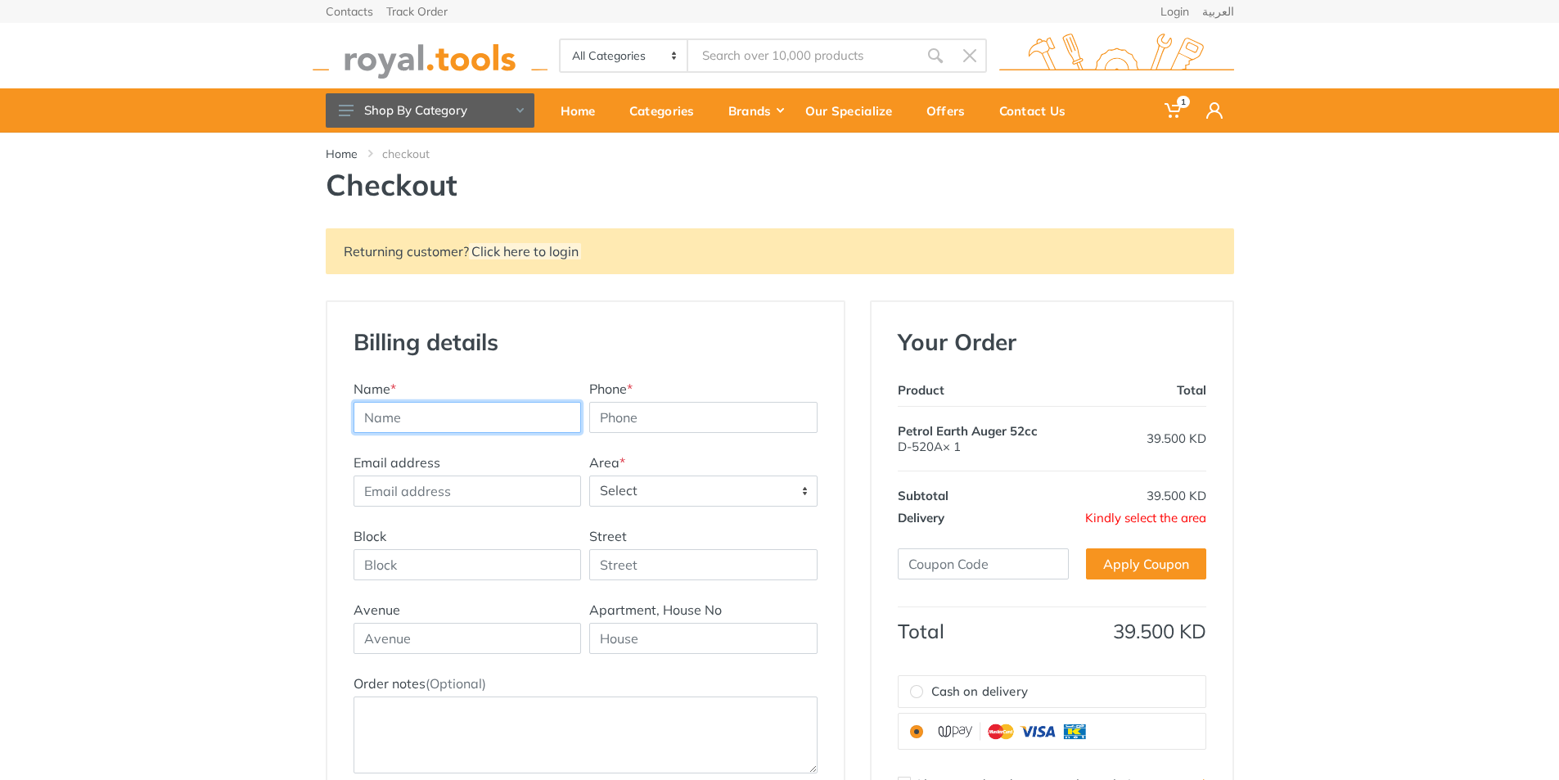
click at [401, 412] on input "text" at bounding box center [468, 417] width 228 height 31
type input "[PERSON_NAME]"
type input "94444636"
type input "[EMAIL_ADDRESS][DOMAIN_NAME]"
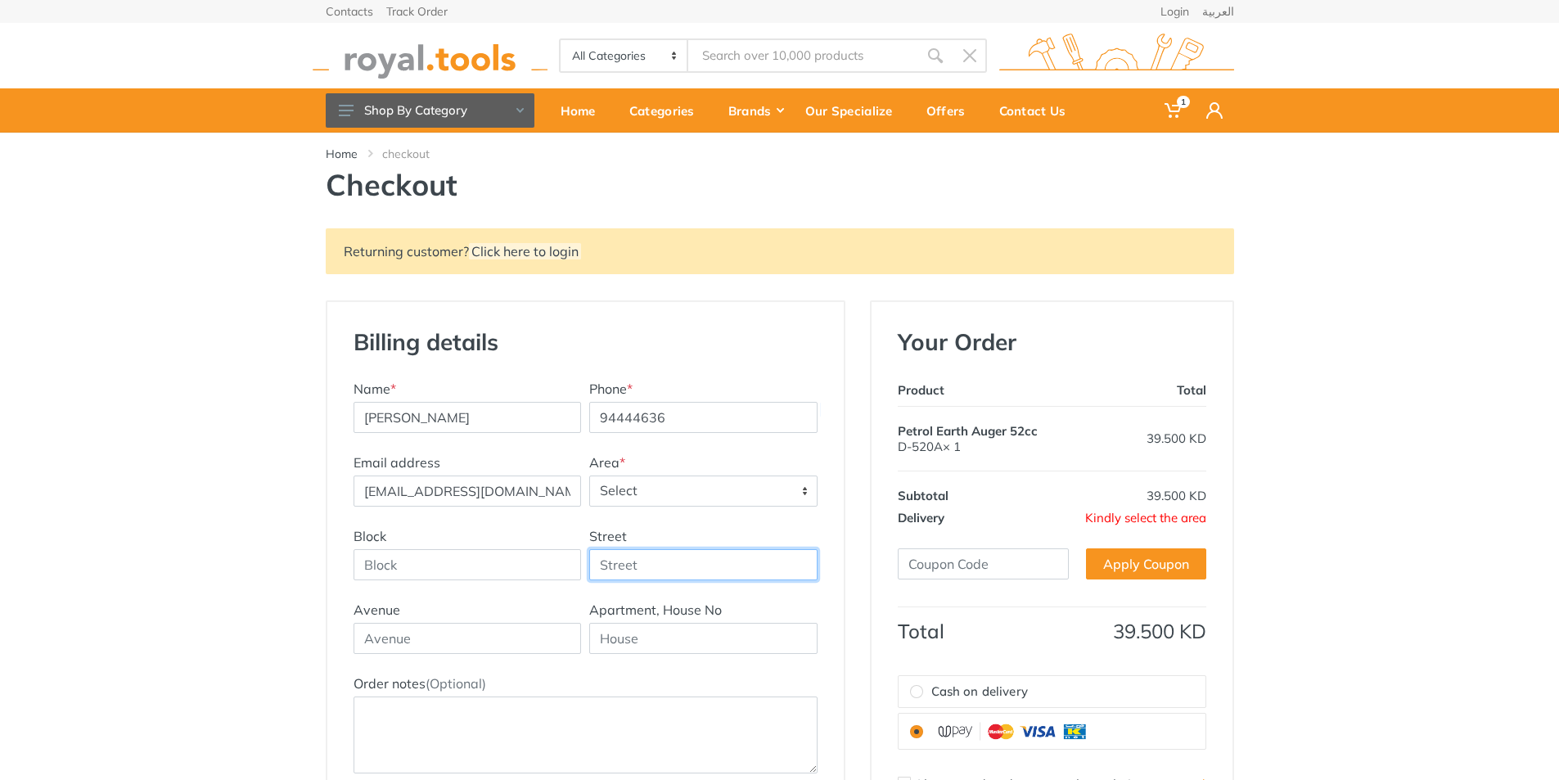
type input "KWI 819704, [STREET_ADDRESS]"
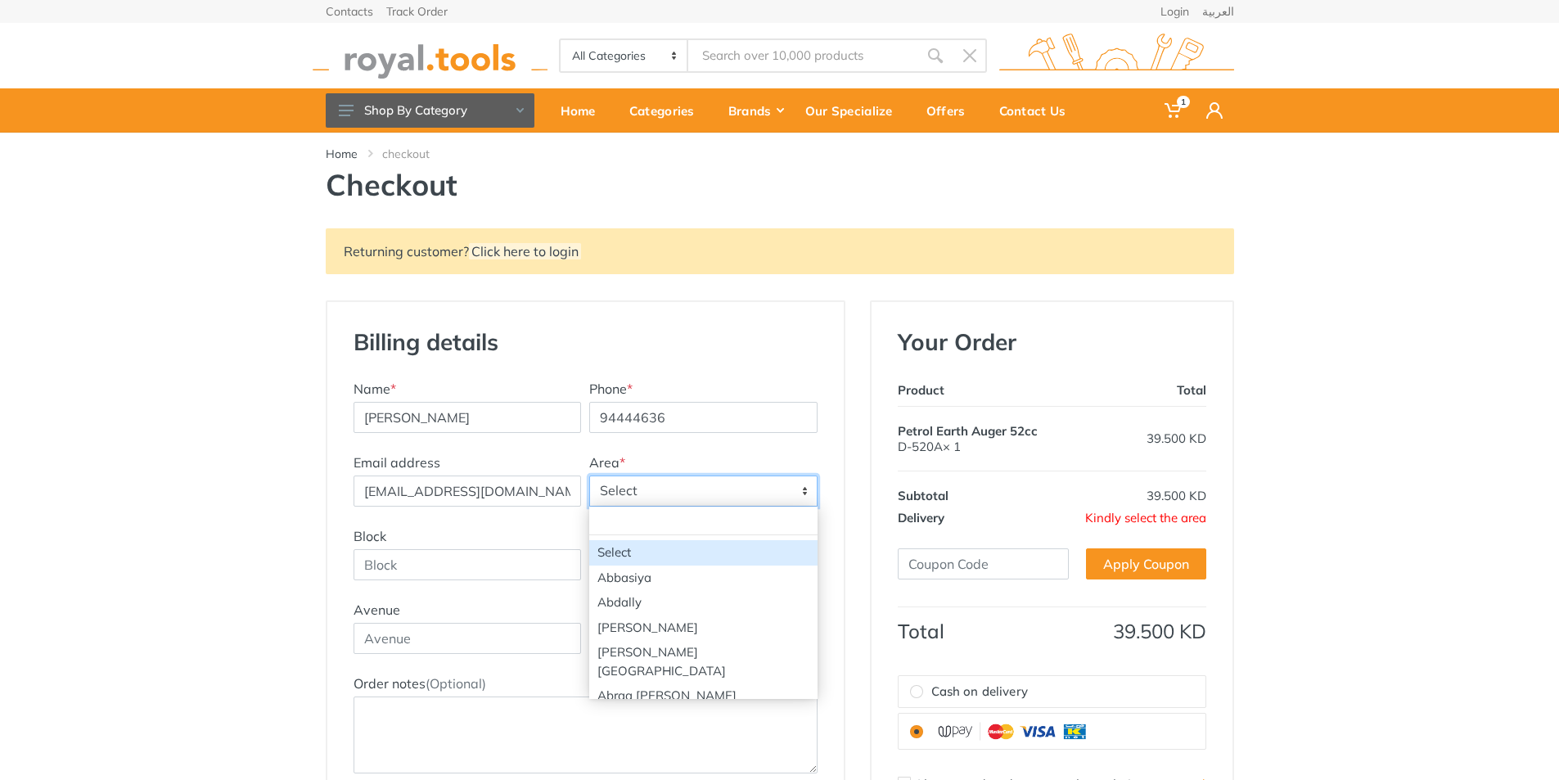
click at [744, 494] on span "Select" at bounding box center [703, 490] width 227 height 29
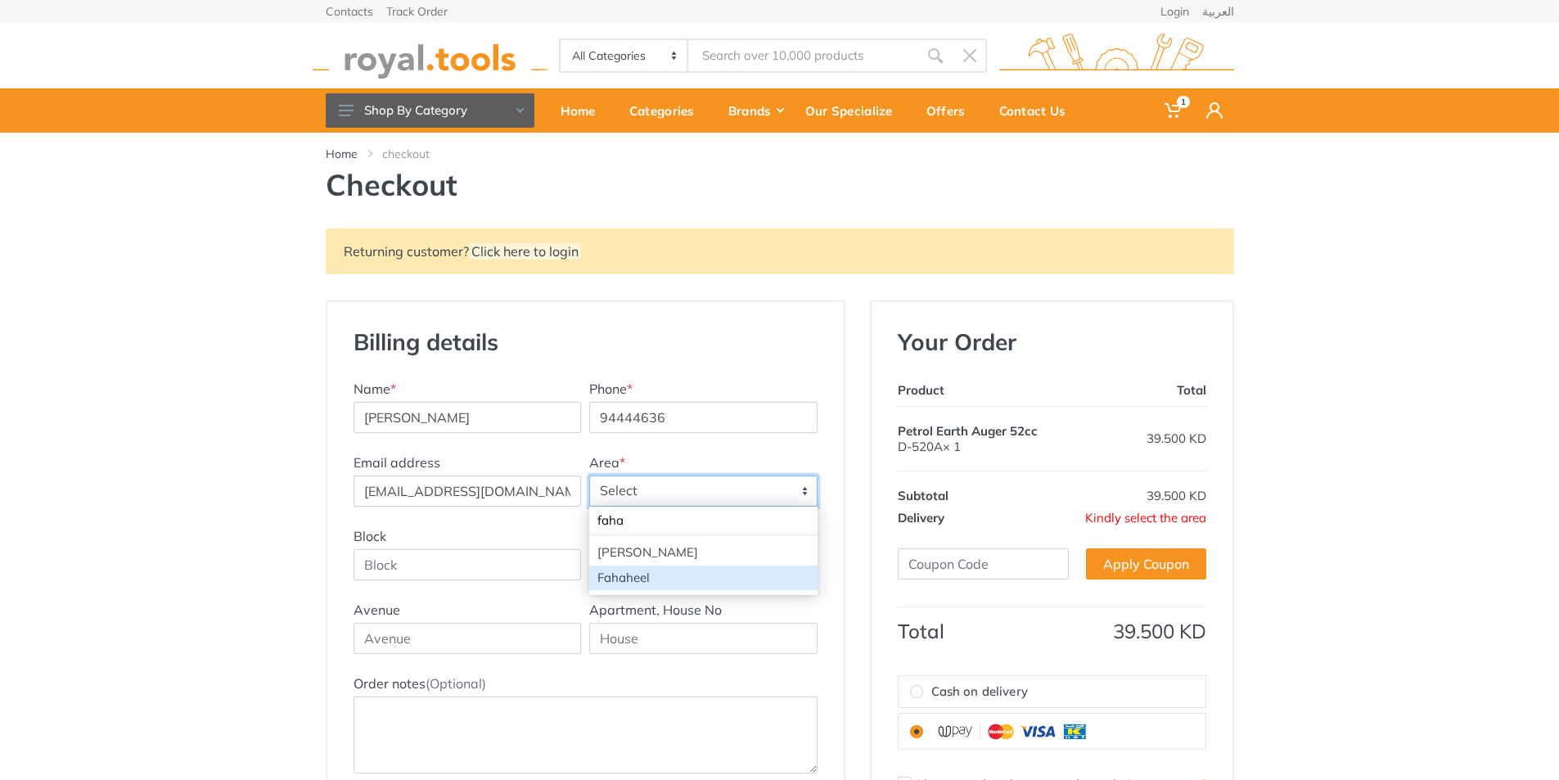
type input "faha"
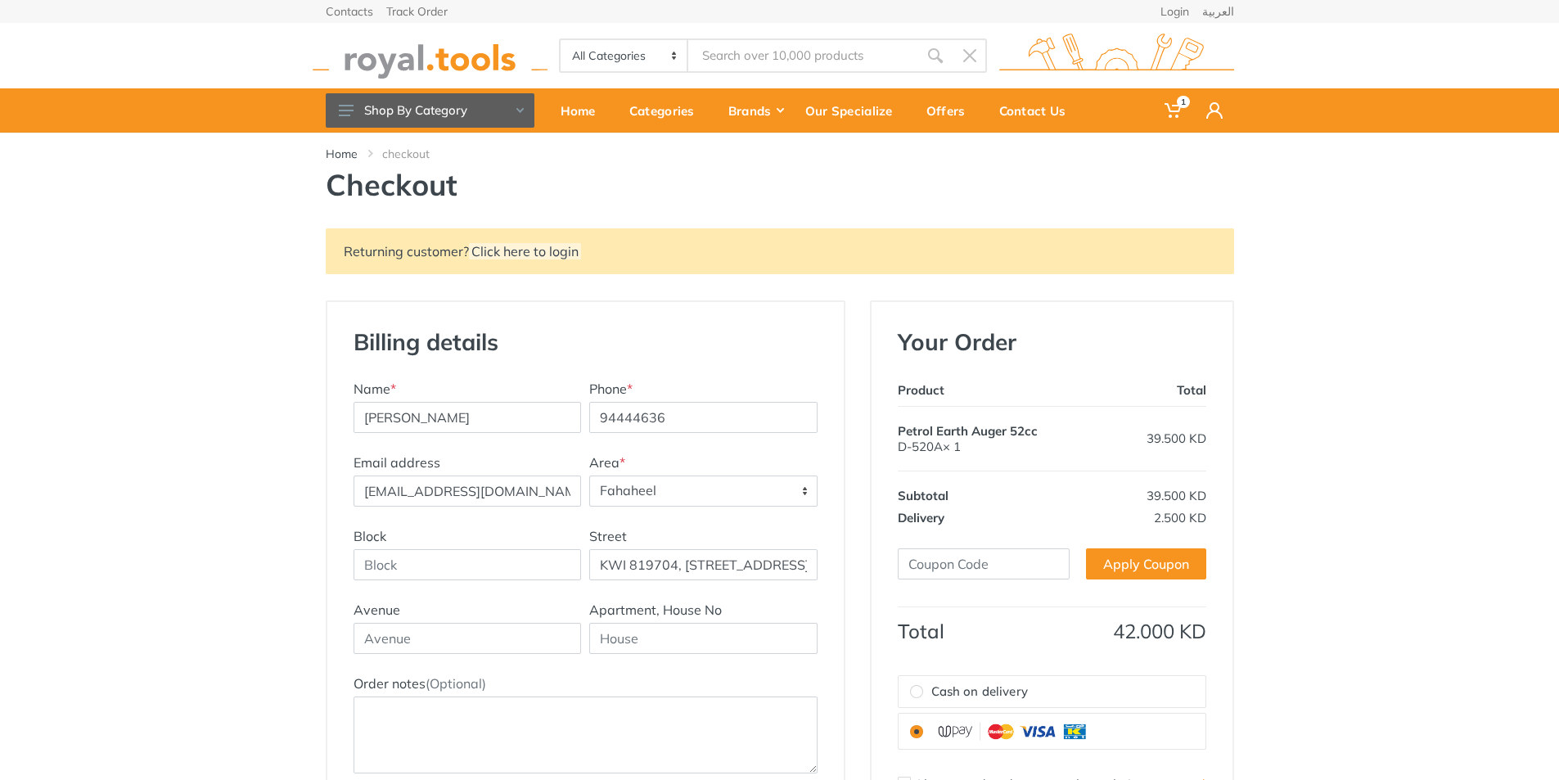
select select "88"
click at [519, 579] on input "Block" at bounding box center [468, 564] width 228 height 31
type input "11"
drag, startPoint x: 600, startPoint y: 564, endPoint x: 856, endPoint y: 584, distance: 256.9
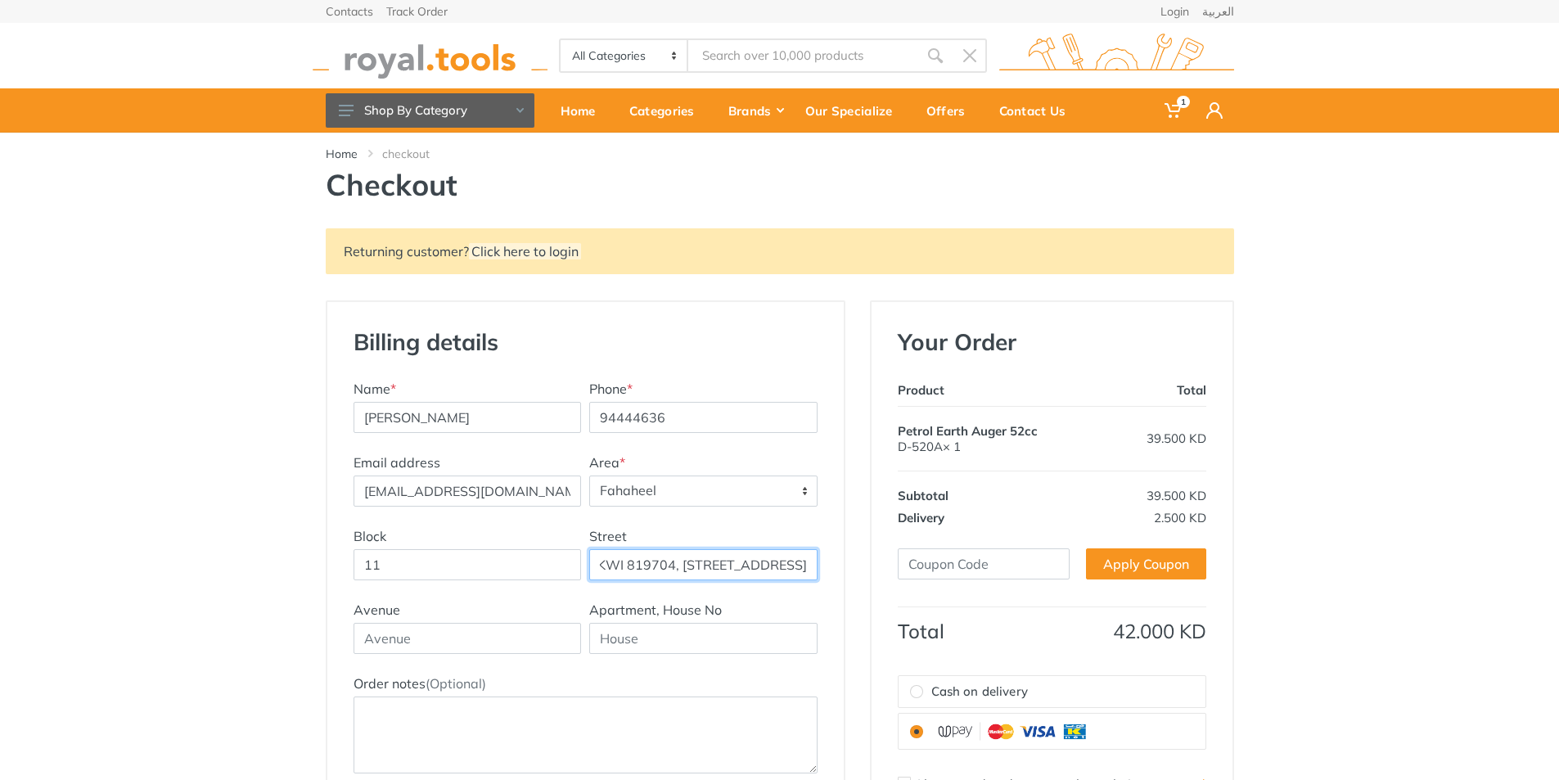
click at [856, 584] on div "Billing details New Address Name * JOBY Devassy Phone * 94444636 Email address …" at bounding box center [585, 619] width 544 height 639
click at [235, 569] on div "Returning customer? Click here to login Billing details New Address Name * JOBY…" at bounding box center [779, 583] width 1559 height 711
drag, startPoint x: 596, startPoint y: 567, endPoint x: 874, endPoint y: 593, distance: 279.5
click at [874, 593] on div "Returning customer? Click here to login Billing details New Address Name * JOBY…" at bounding box center [779, 583] width 933 height 711
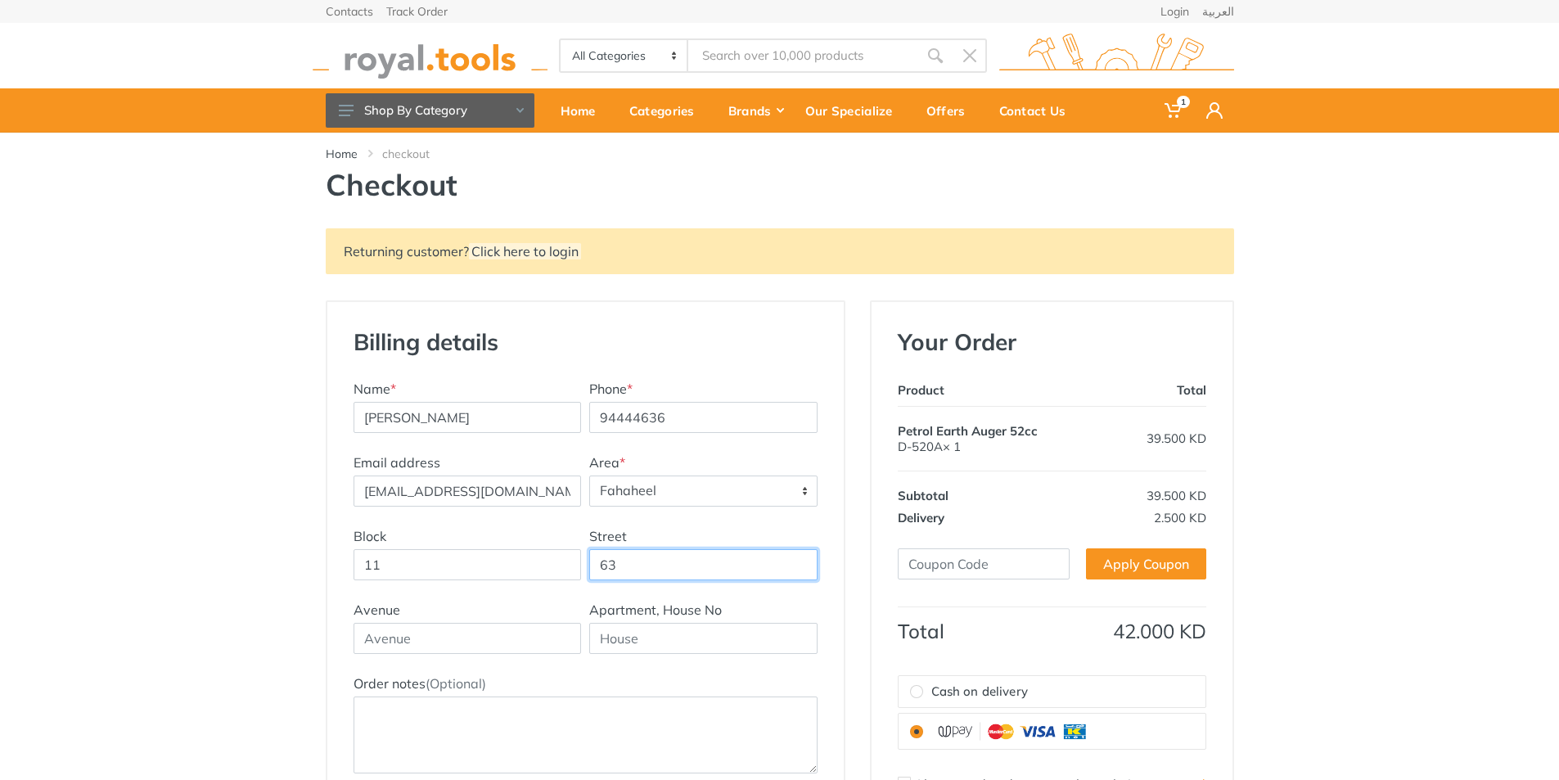
type input "63"
click at [600, 640] on input "text" at bounding box center [703, 638] width 228 height 31
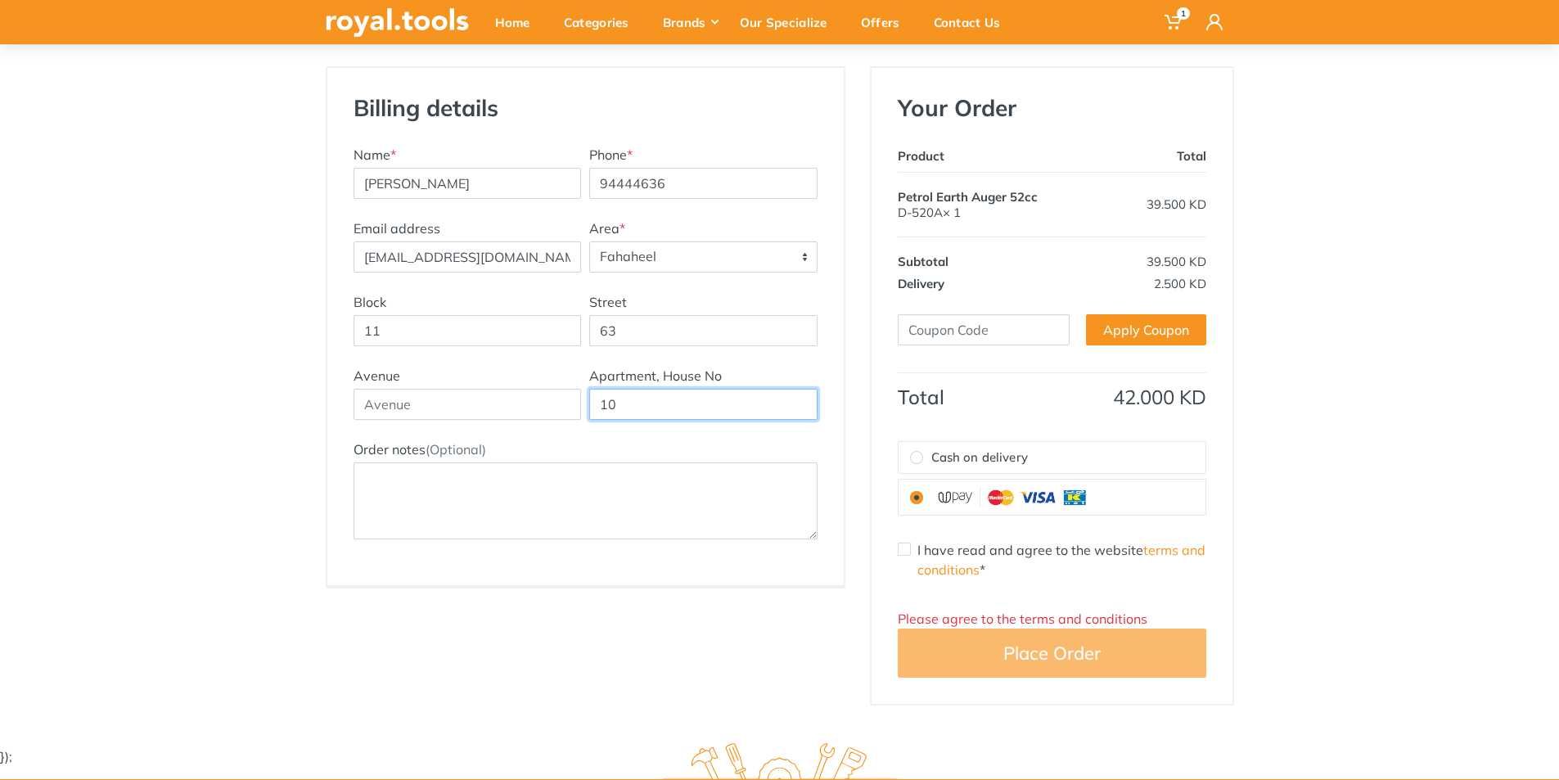
scroll to position [245, 0]
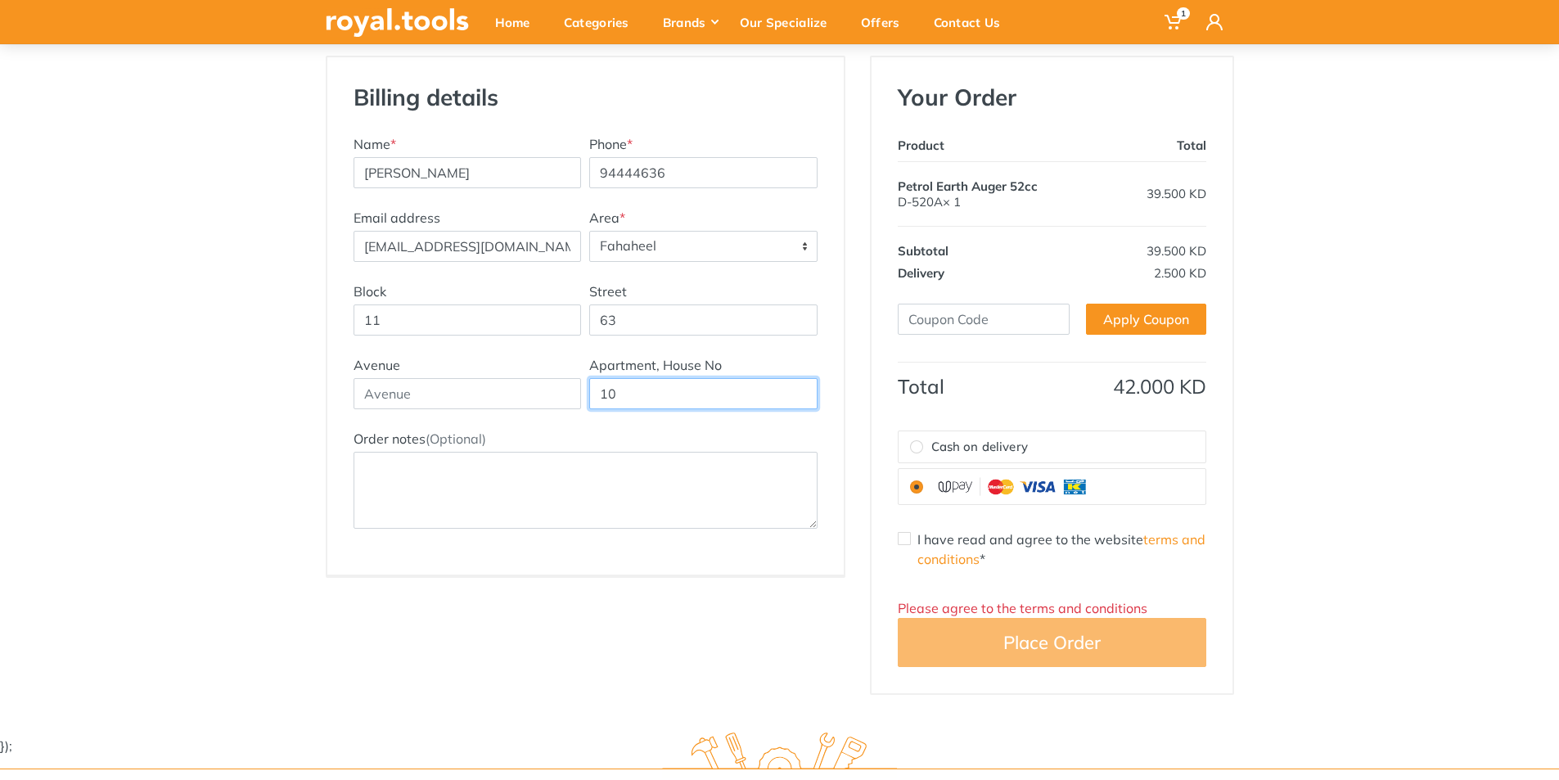
type input "10"
drag, startPoint x: 905, startPoint y: 539, endPoint x: 950, endPoint y: 598, distance: 74.8
click at [905, 539] on input "I have read and agree to the website terms and conditions *" at bounding box center [904, 538] width 13 height 13
checkbox input "true"
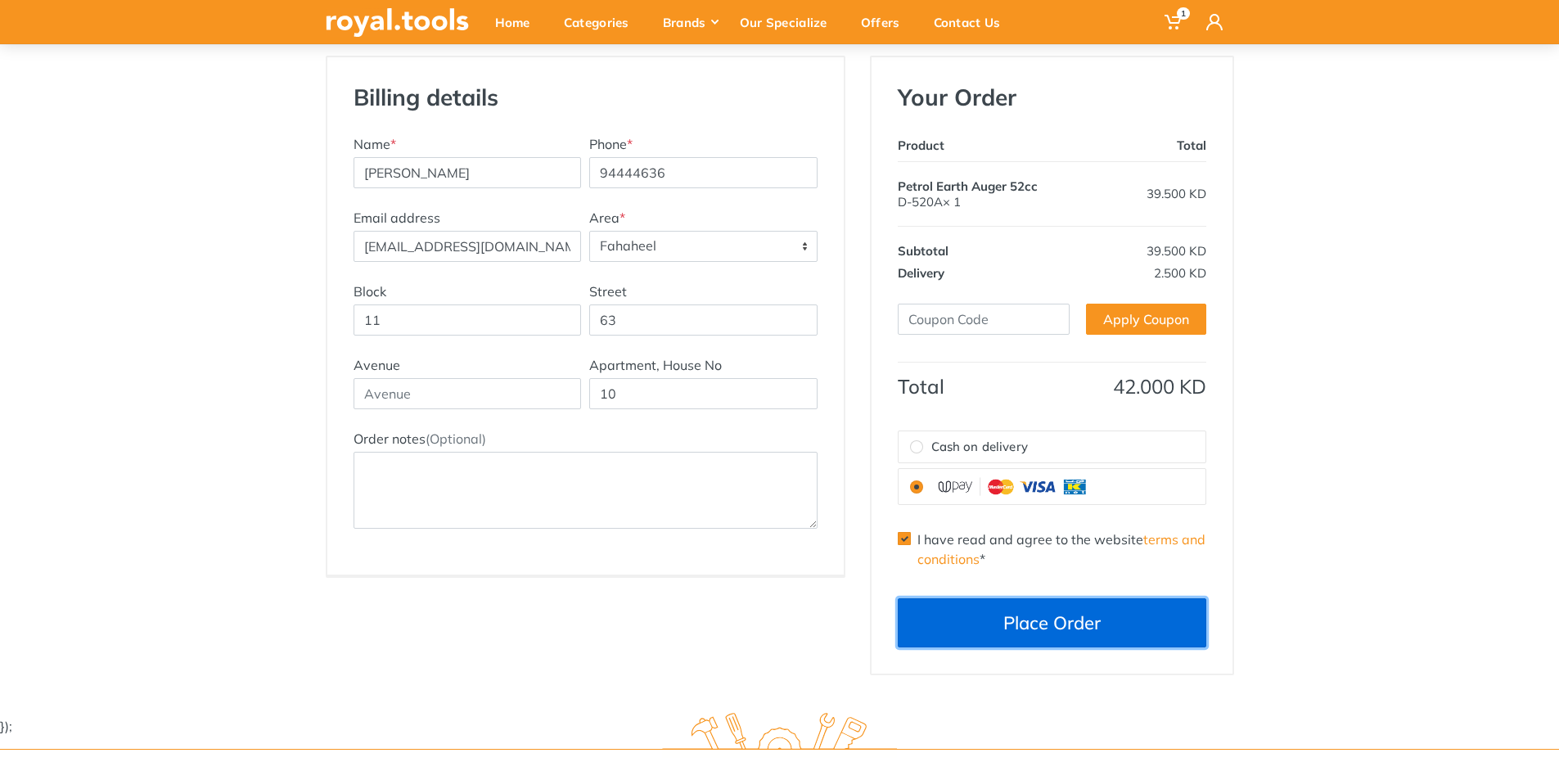
click at [974, 625] on button "Place Order" at bounding box center [1052, 622] width 309 height 49
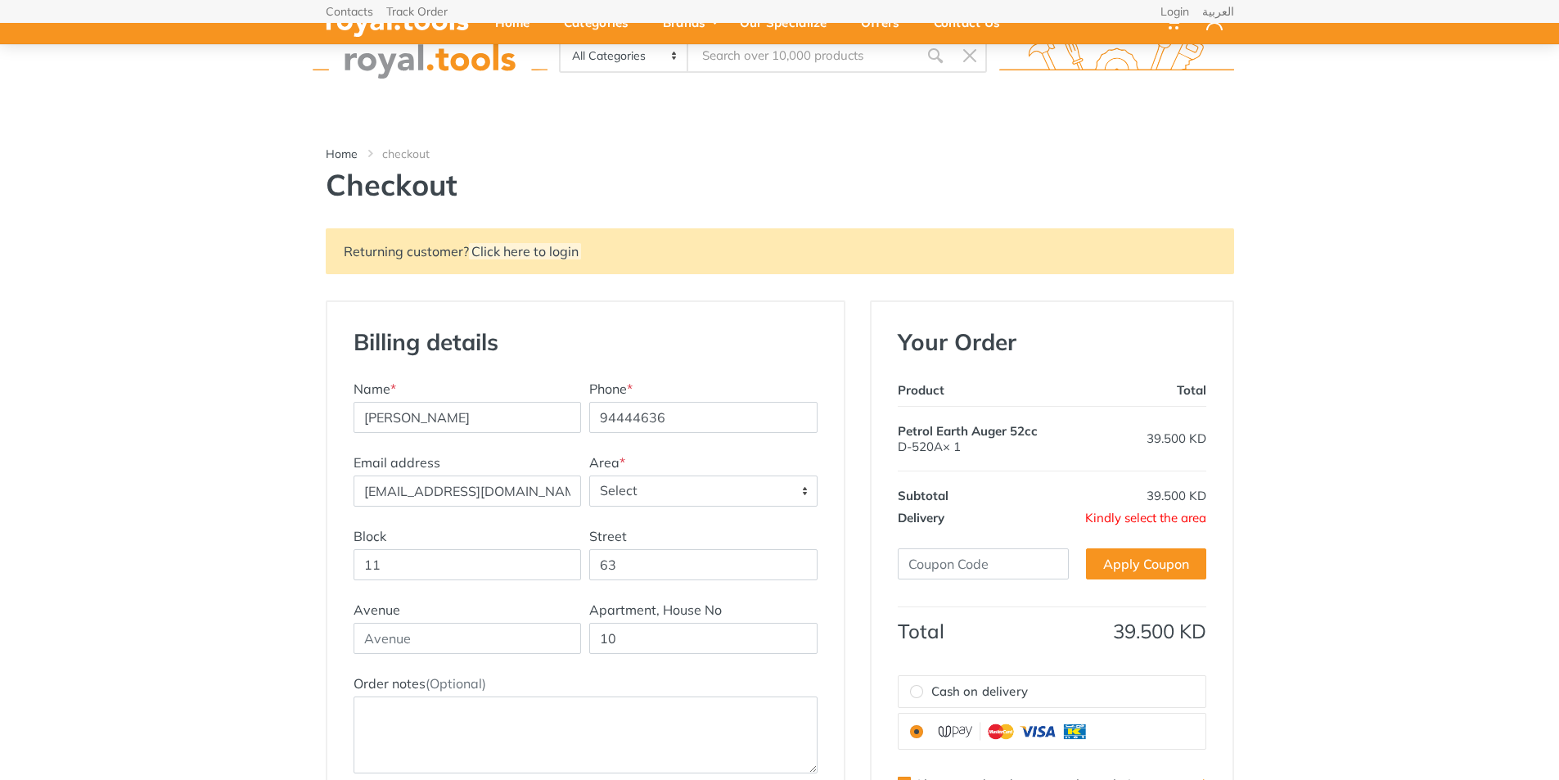
select select "88"
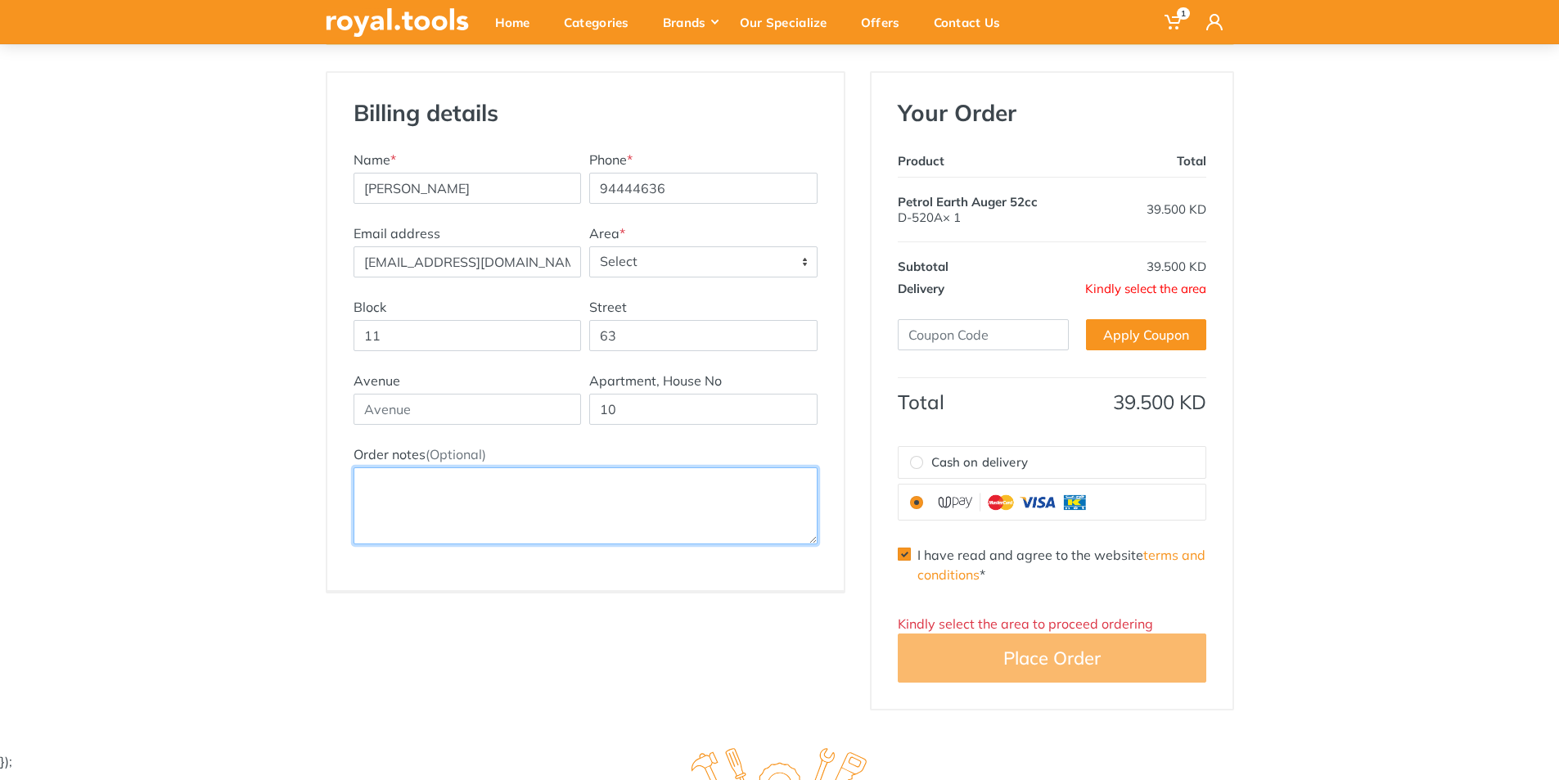
click at [535, 491] on textarea "Order notes (Optional)" at bounding box center [586, 505] width 464 height 77
type textarea "we need it today"
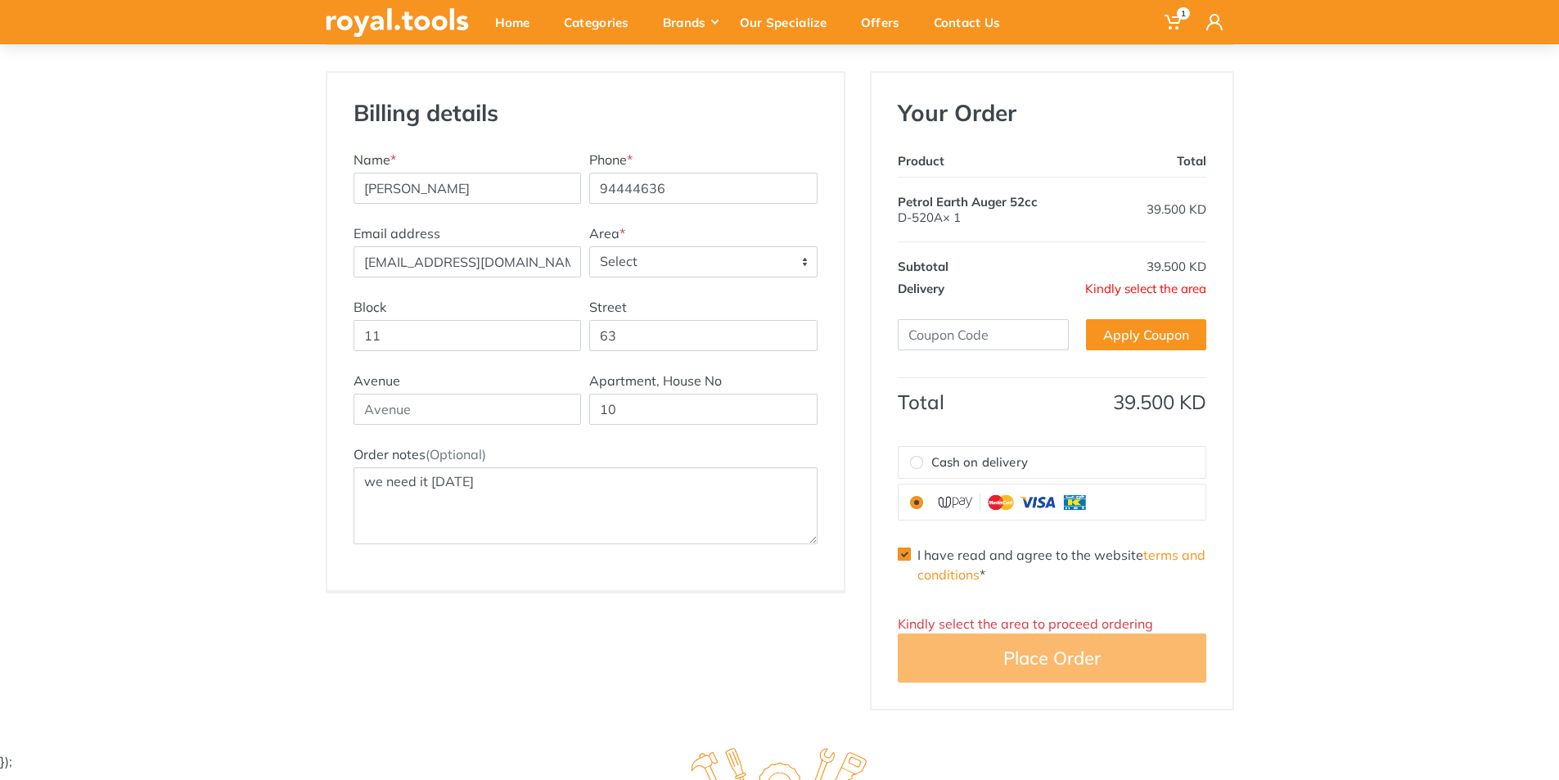
click at [1151, 289] on span "Kindly select the area" at bounding box center [1145, 289] width 121 height 16
click at [1107, 290] on span "Kindly select the area" at bounding box center [1145, 289] width 121 height 16
click at [495, 496] on textarea "we need it today" at bounding box center [586, 505] width 464 height 77
click at [903, 554] on input "I have read and agree to the website terms and conditions *" at bounding box center [904, 554] width 13 height 13
checkbox input "false"
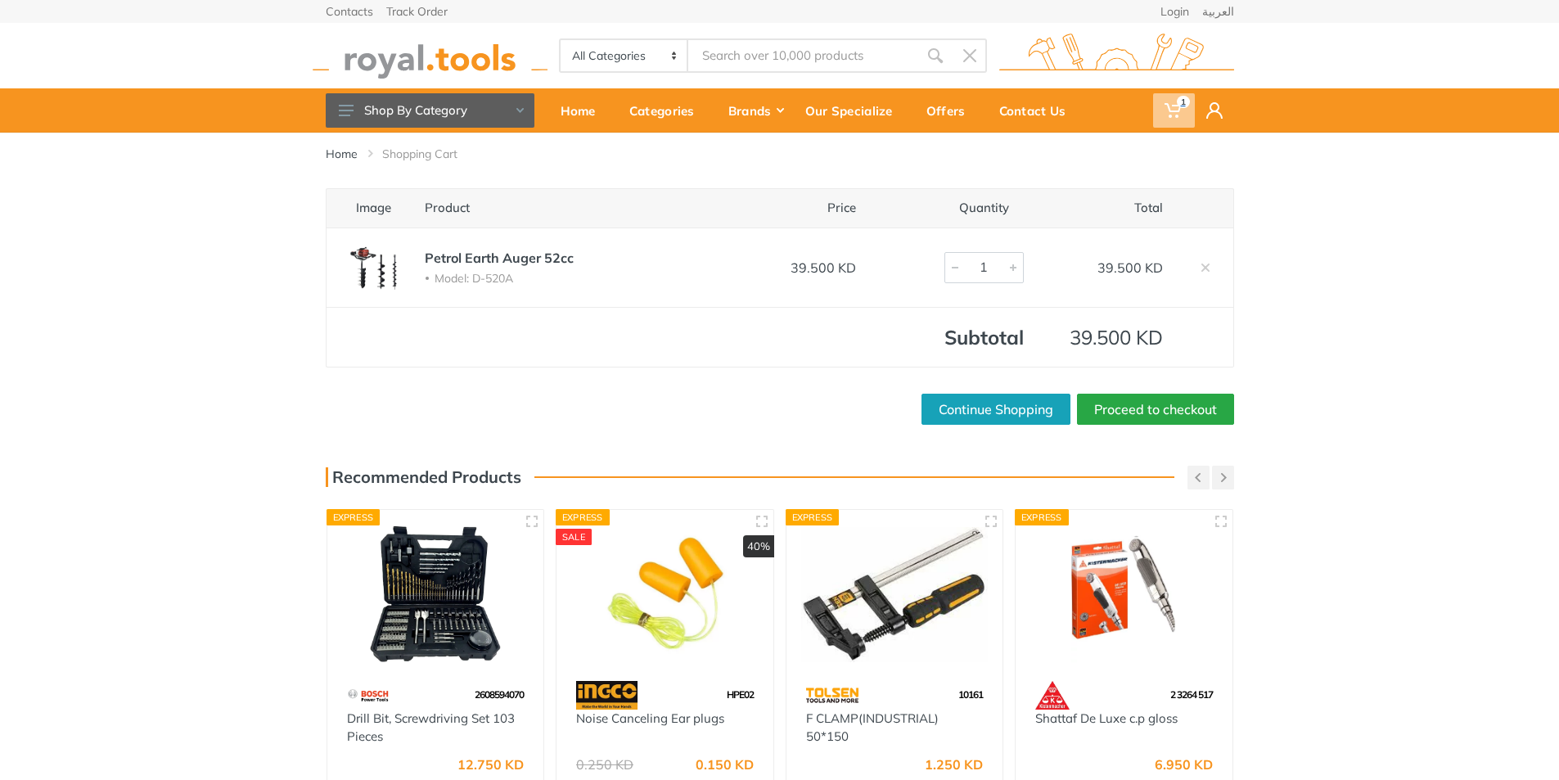
click at [1173, 106] on use at bounding box center [1173, 110] width 16 height 15
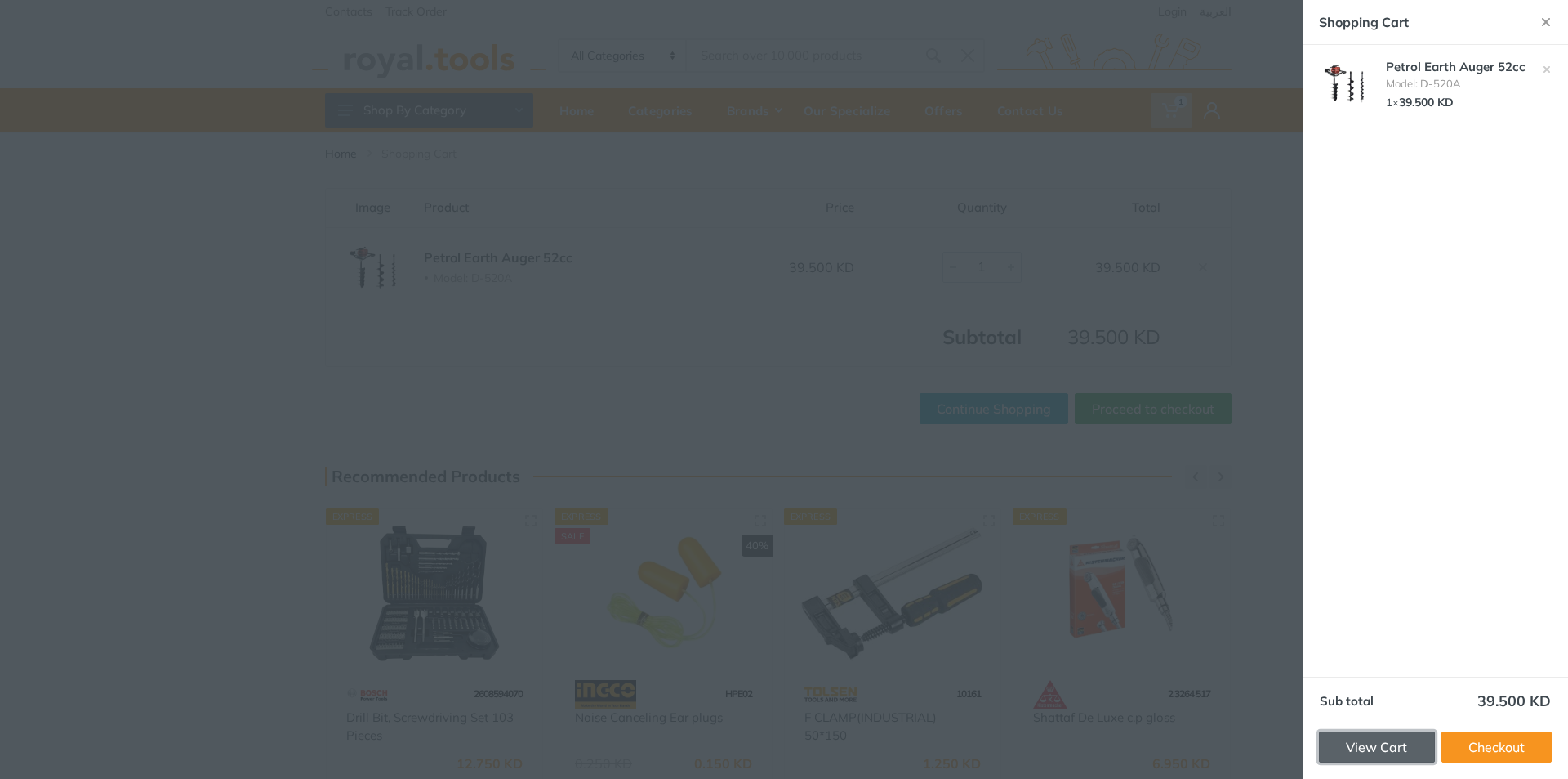
click at [1385, 750] on link "View Cart" at bounding box center [1377, 747] width 116 height 31
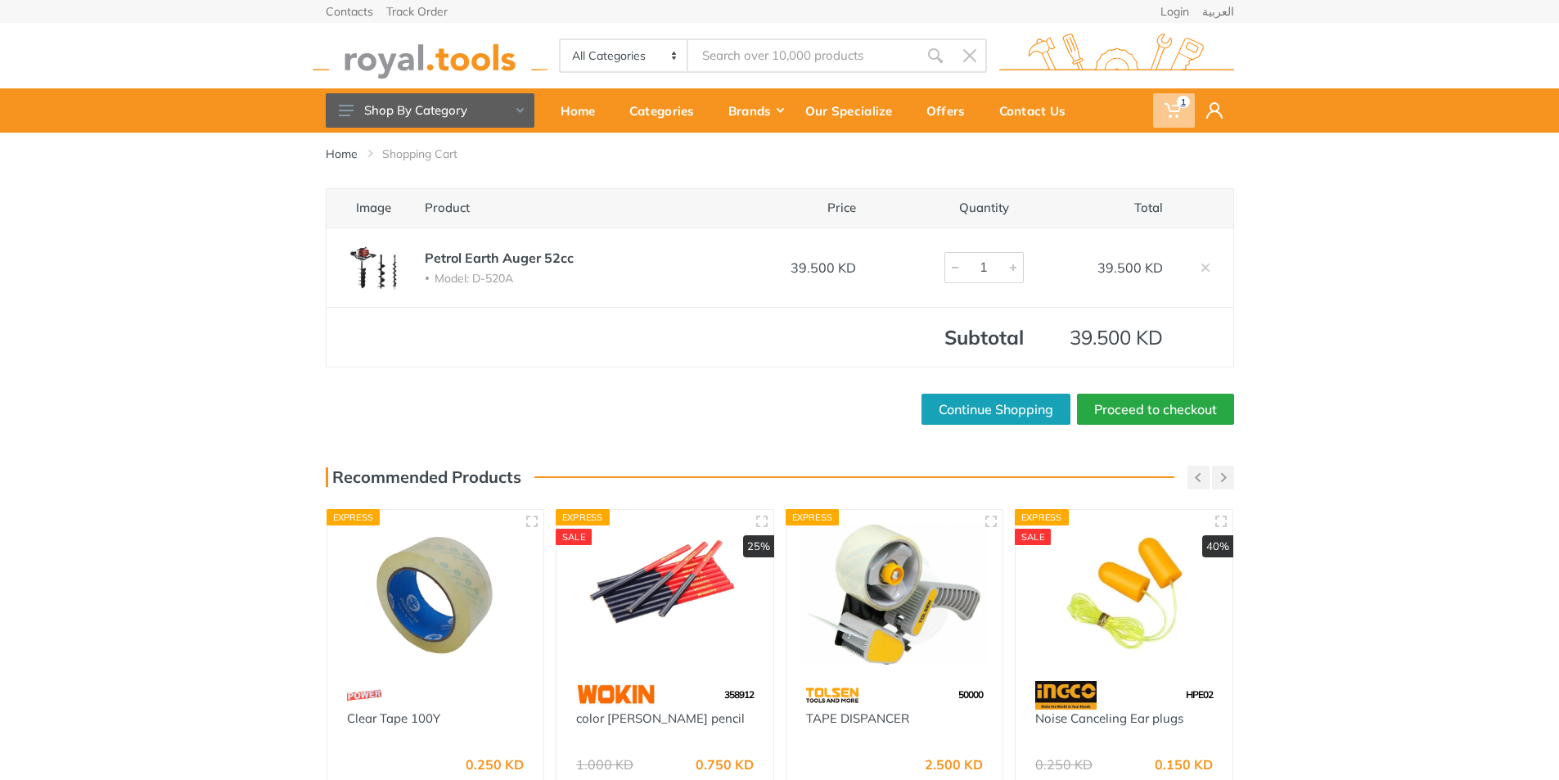
click at [1173, 97] on span "1" at bounding box center [1174, 110] width 42 height 34
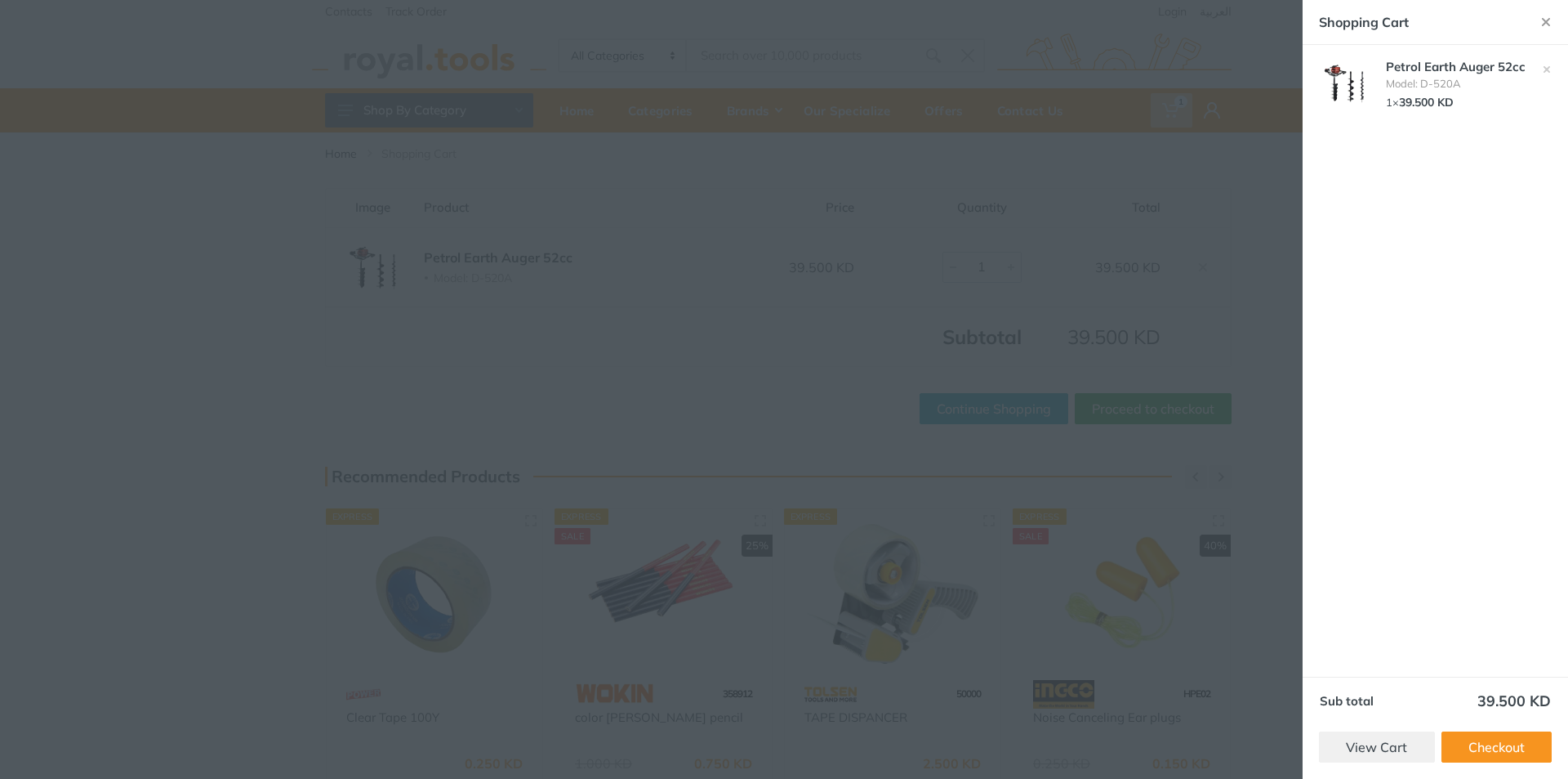
click at [1252, 235] on div at bounding box center [784, 390] width 1568 height 779
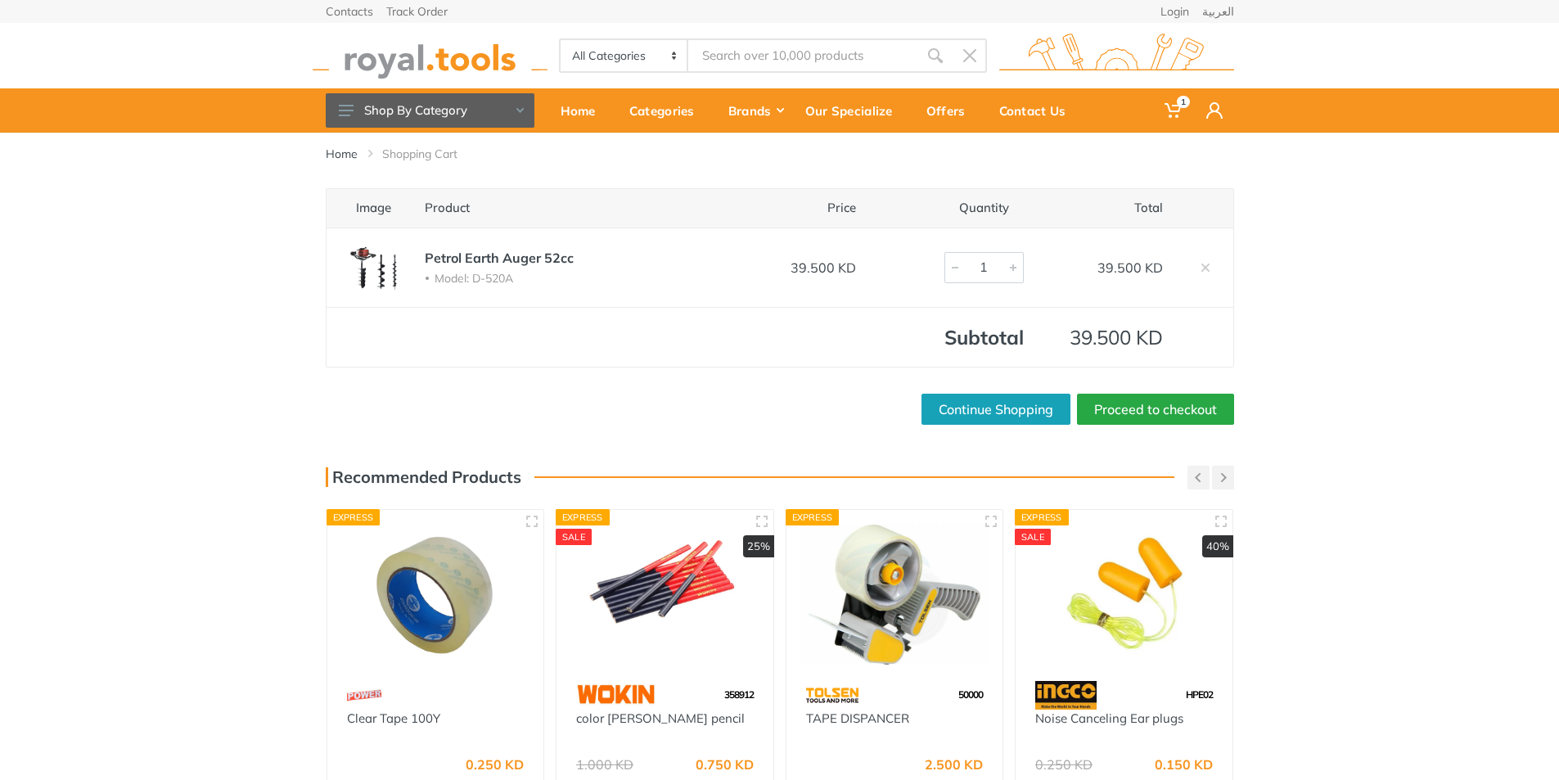
click at [954, 268] on div at bounding box center [955, 267] width 20 height 29
click at [1210, 264] on icon at bounding box center [1206, 268] width 10 height 10
